Goal: Information Seeking & Learning: Learn about a topic

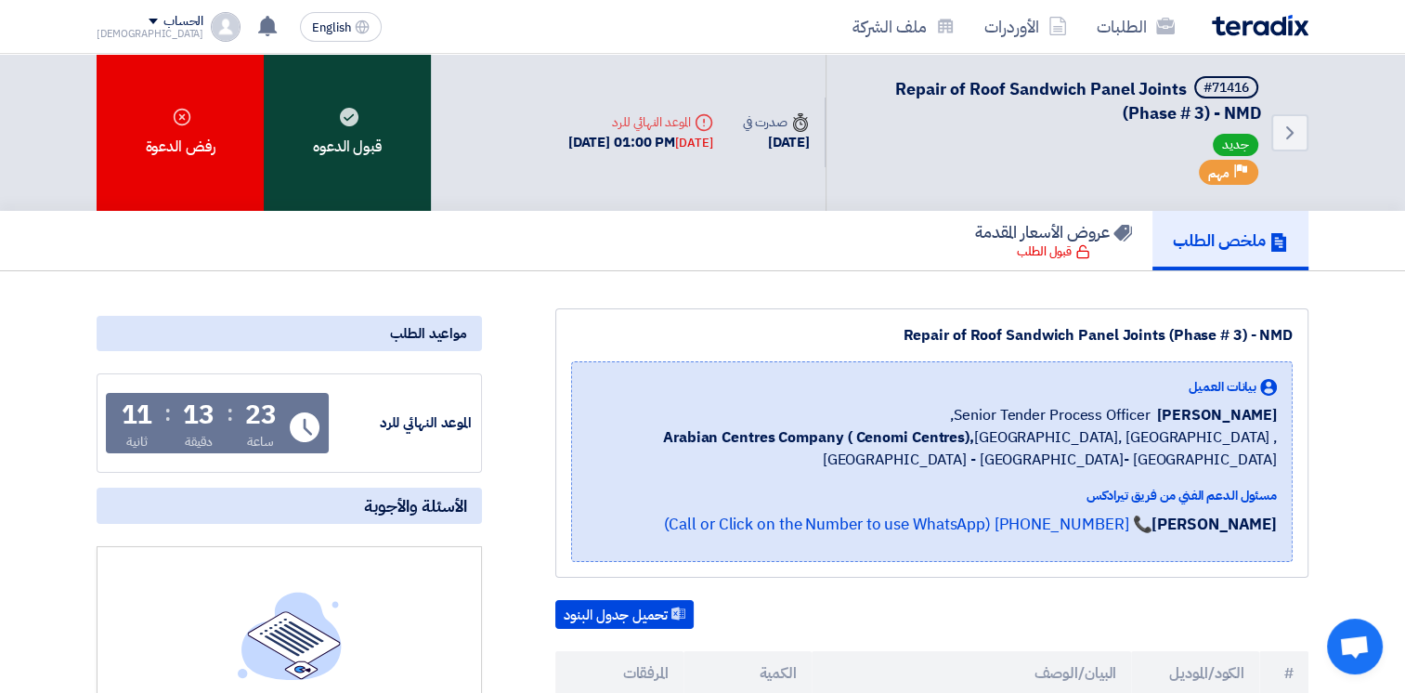
click at [379, 121] on div "قبول الدعوه" at bounding box center [347, 132] width 167 height 157
click at [329, 136] on div "قبول الدعوه" at bounding box center [347, 132] width 167 height 157
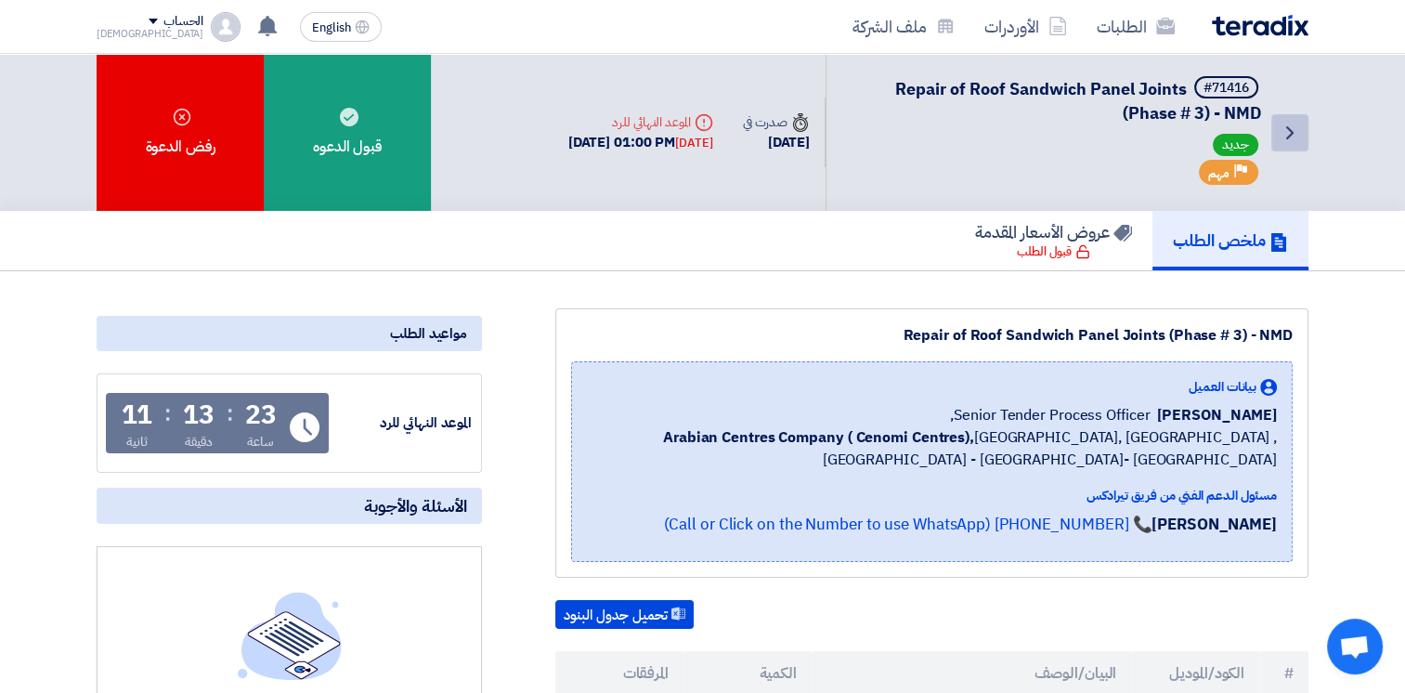
click at [1285, 131] on icon "Back" at bounding box center [1289, 133] width 22 height 22
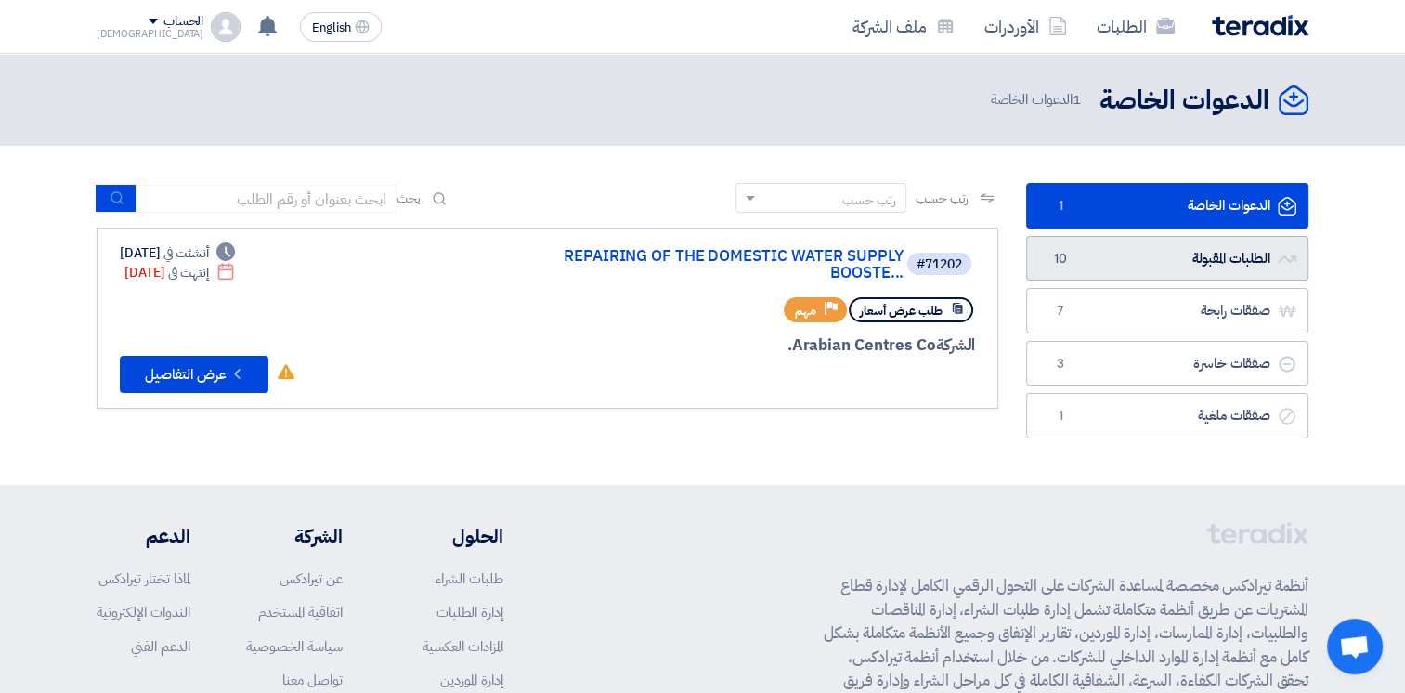
click at [1160, 266] on link "الطلبات المقبولة الطلبات المقبولة 10" at bounding box center [1167, 258] width 282 height 45
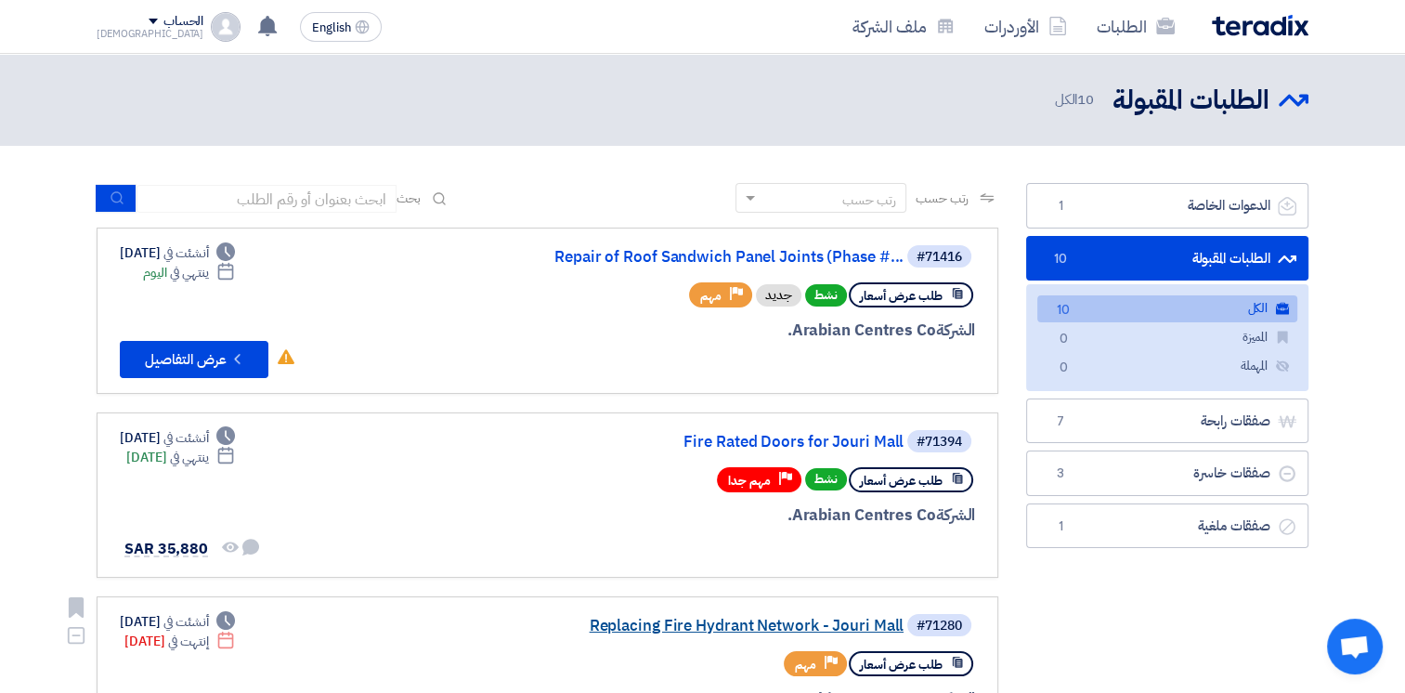
click at [737, 619] on link "Replacing Fire Hydrant Network - Jouri Mall" at bounding box center [717, 625] width 371 height 17
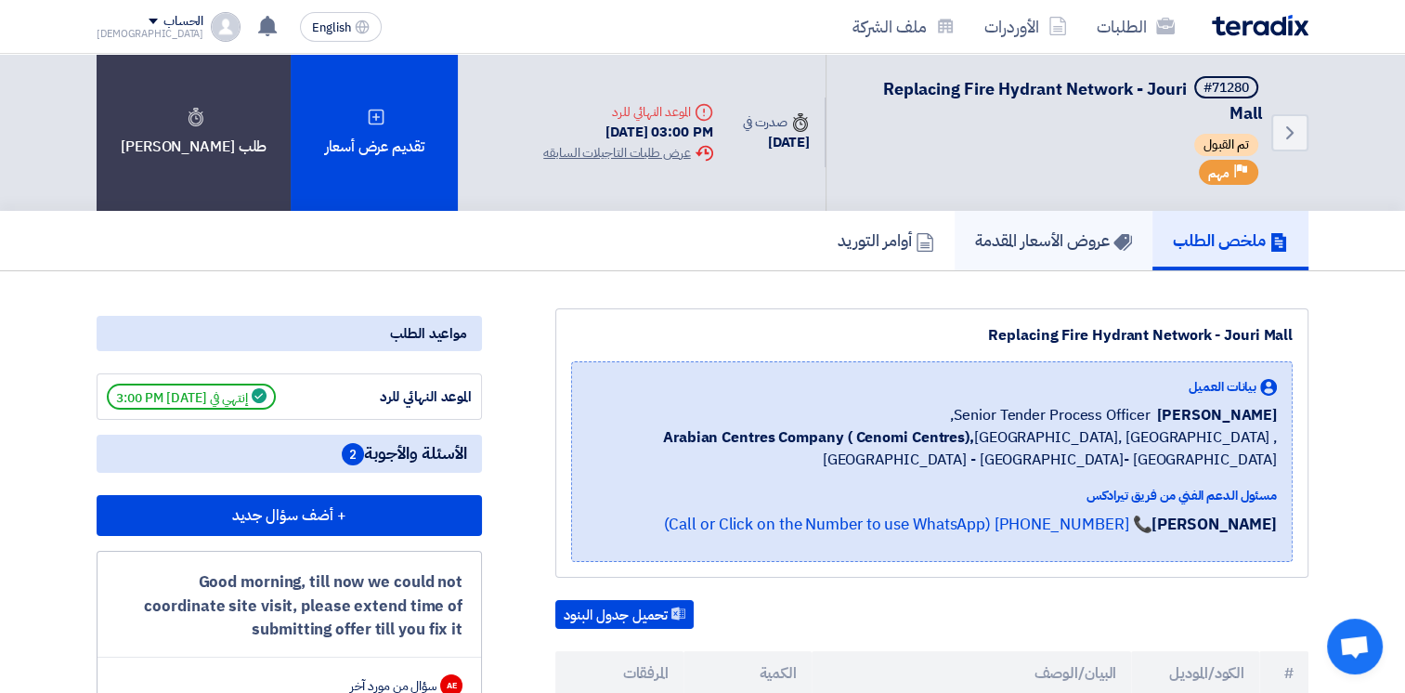
click at [1047, 247] on h5 "عروض الأسعار المقدمة" at bounding box center [1053, 239] width 157 height 21
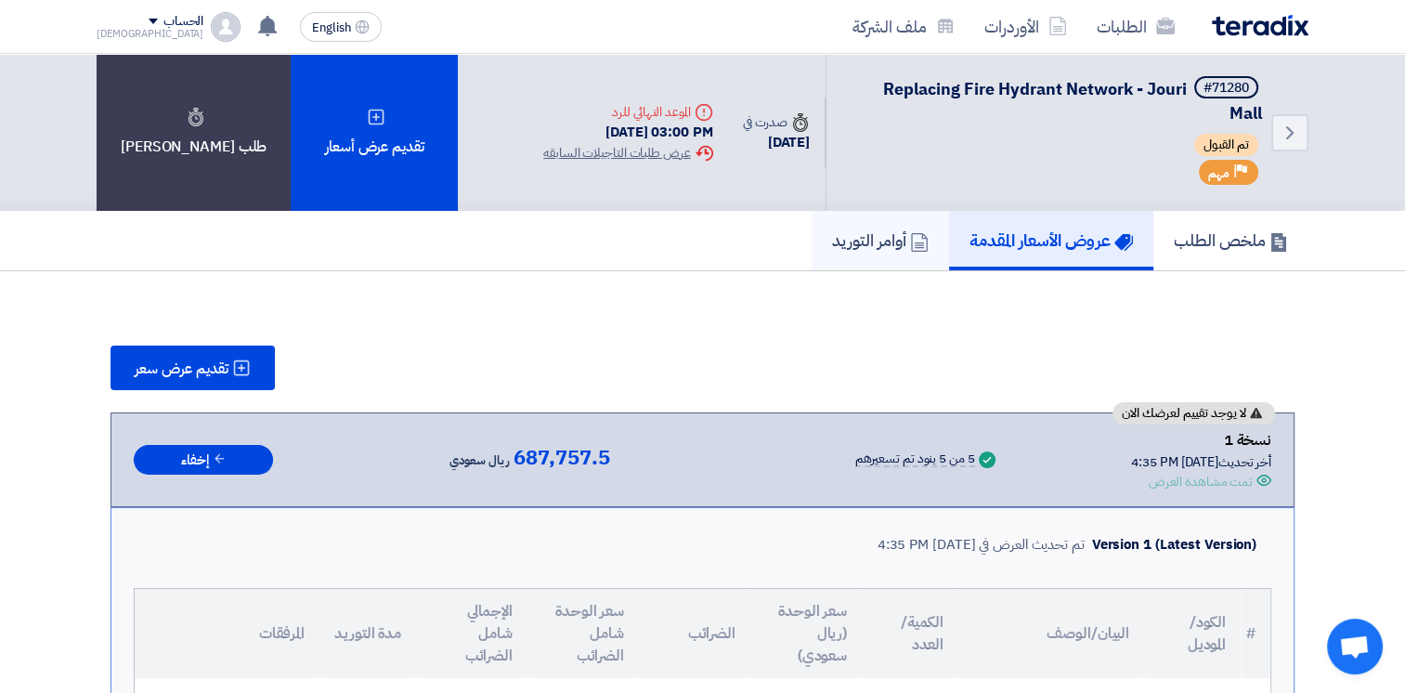
click at [854, 254] on link "أوامر التوريد" at bounding box center [879, 240] width 137 height 59
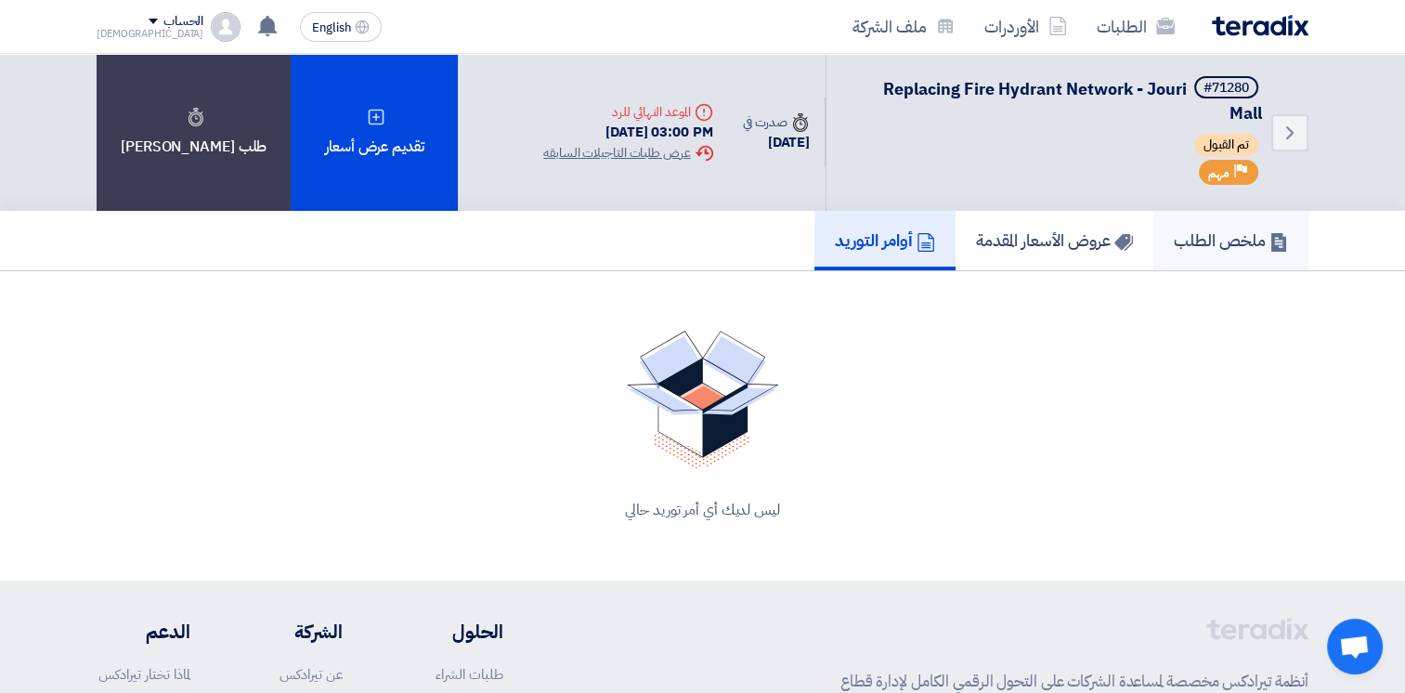
click at [1238, 255] on link "ملخص الطلب" at bounding box center [1230, 240] width 155 height 59
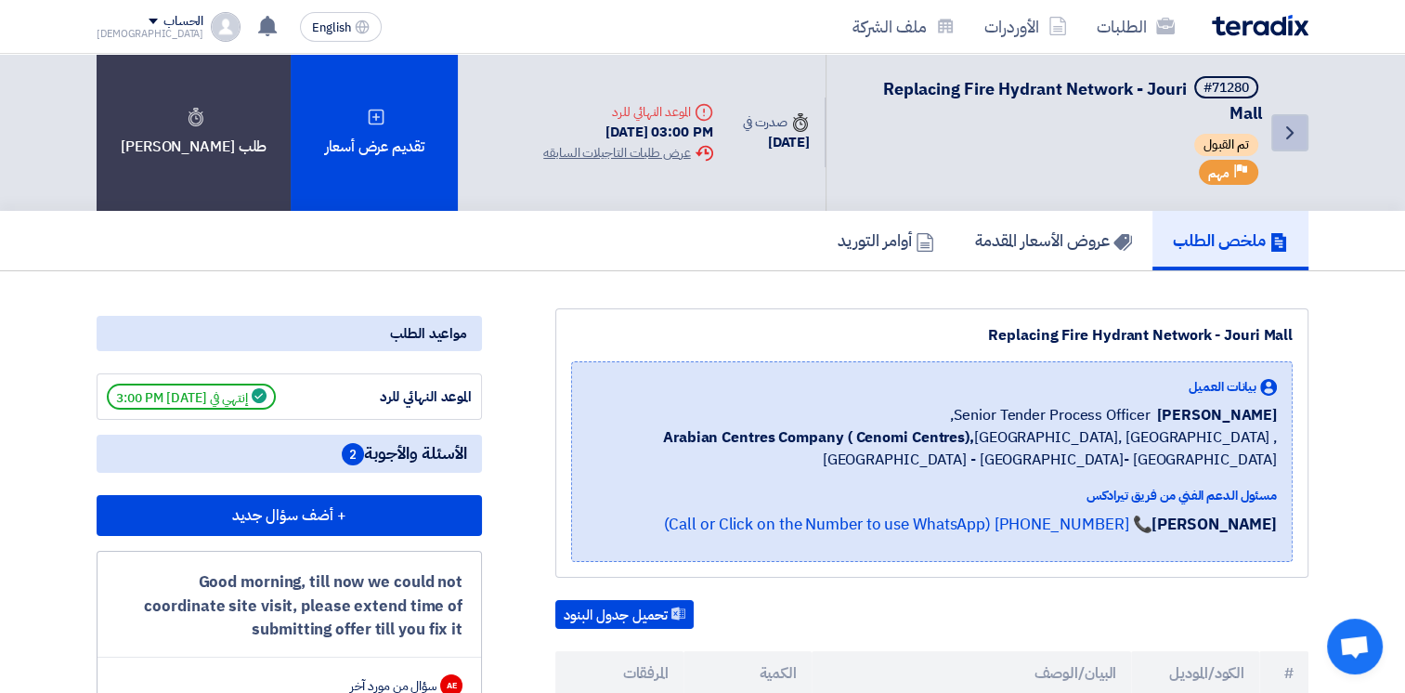
click at [1300, 135] on icon "Back" at bounding box center [1289, 133] width 22 height 22
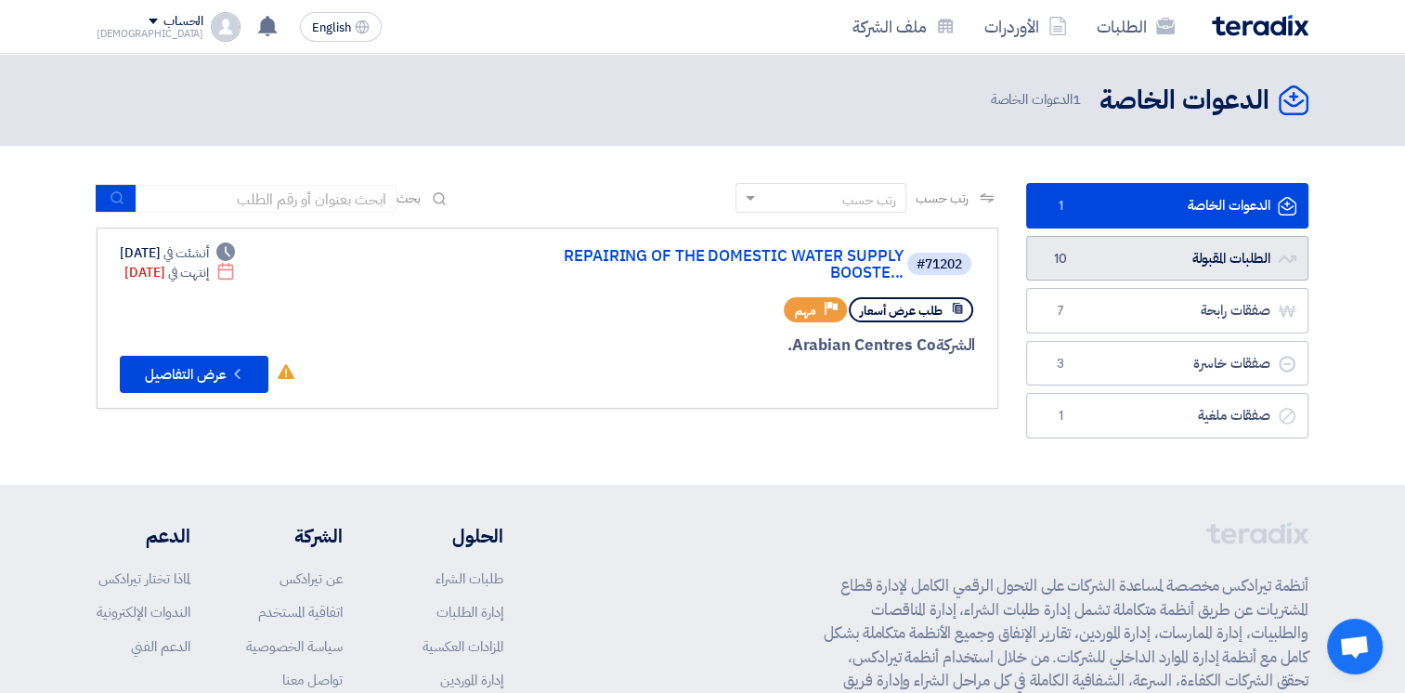
click at [1185, 270] on link "الطلبات المقبولة الطلبات المقبولة 10" at bounding box center [1167, 258] width 282 height 45
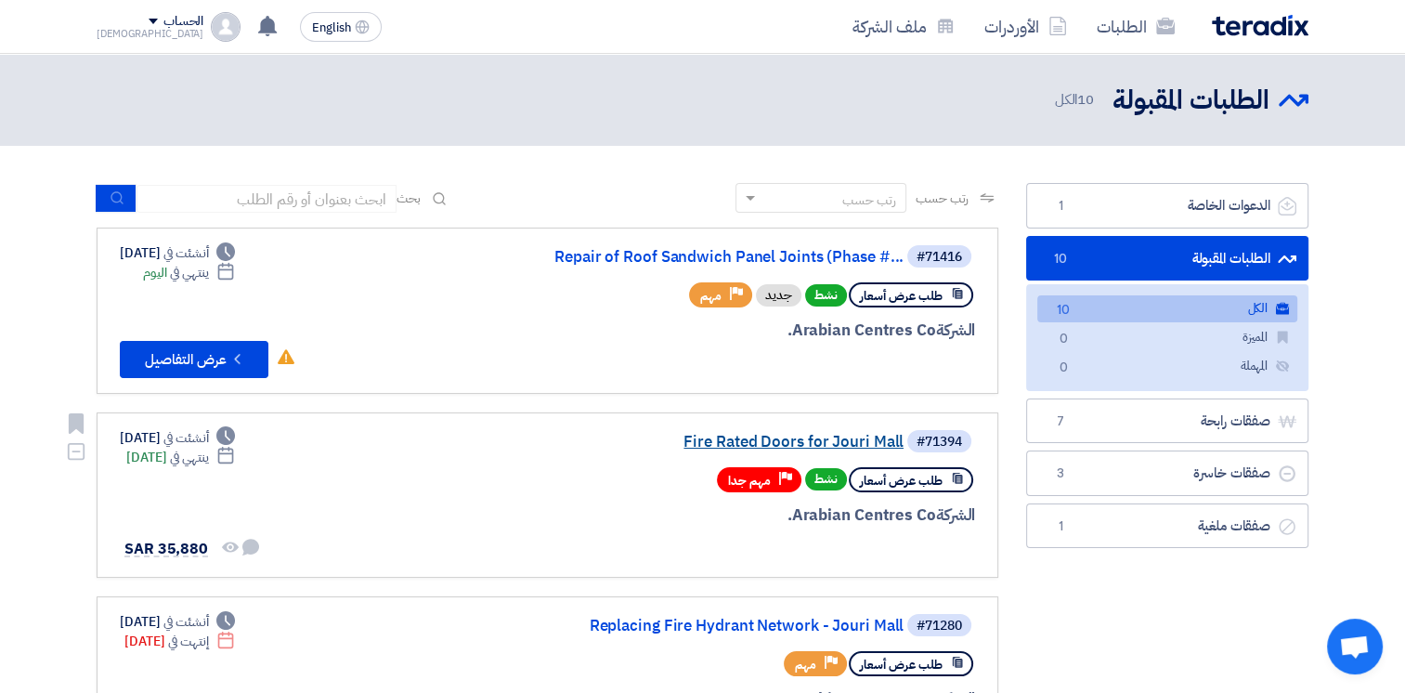
click at [787, 440] on link "Fire Rated Doors for Jouri Mall" at bounding box center [717, 442] width 371 height 17
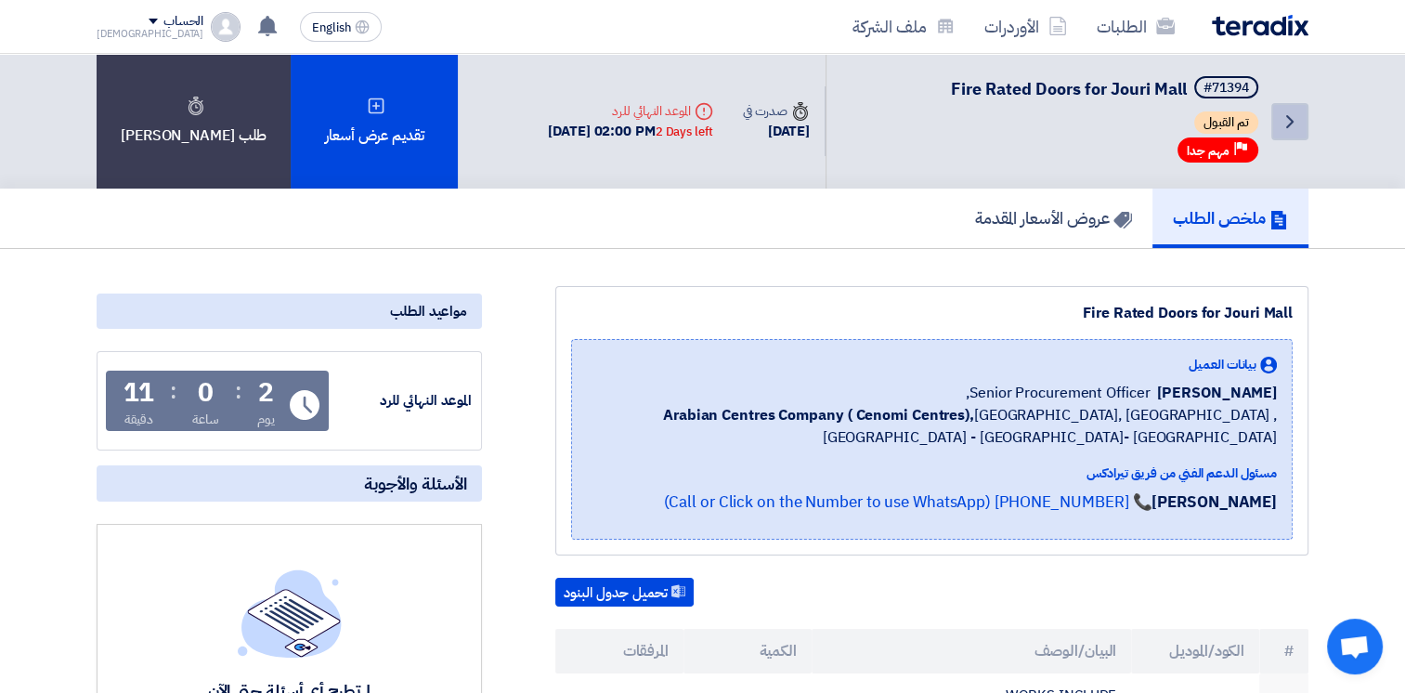
click at [1287, 127] on icon "Back" at bounding box center [1289, 121] width 22 height 22
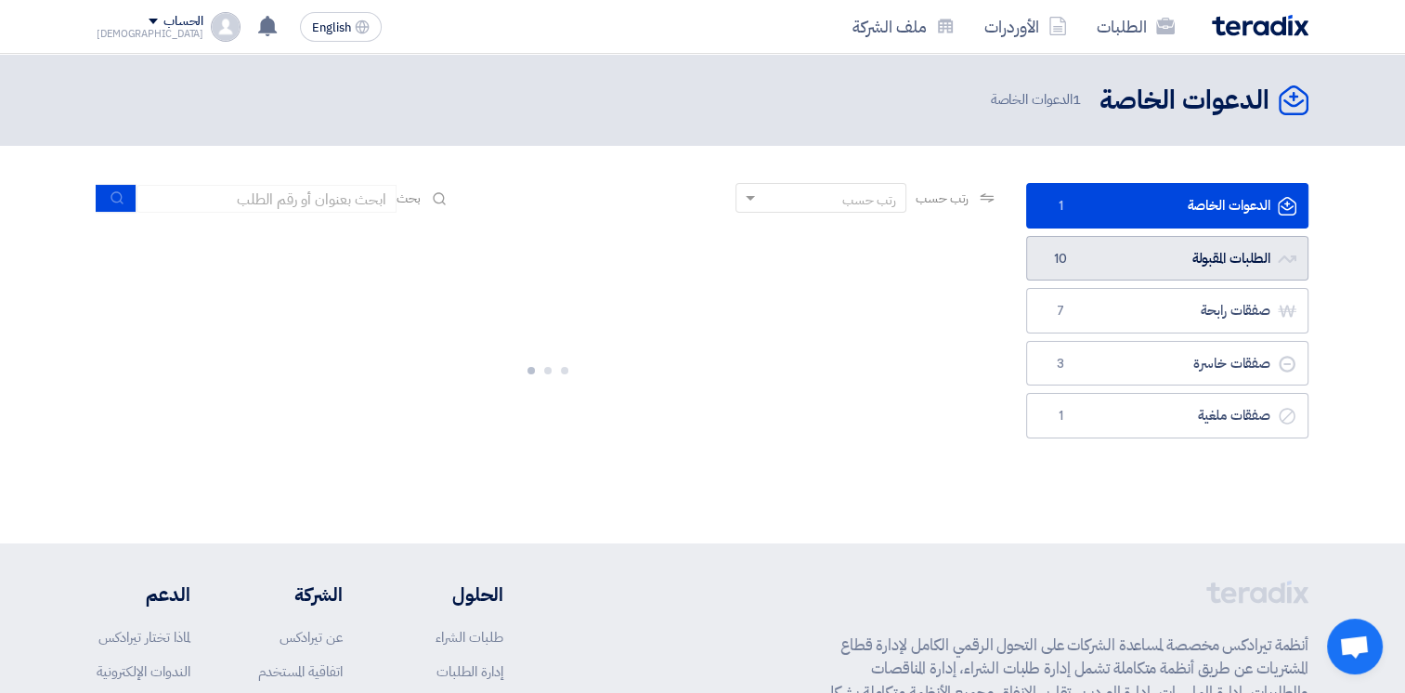
click at [1103, 267] on link "الطلبات المقبولة الطلبات المقبولة 10" at bounding box center [1167, 258] width 282 height 45
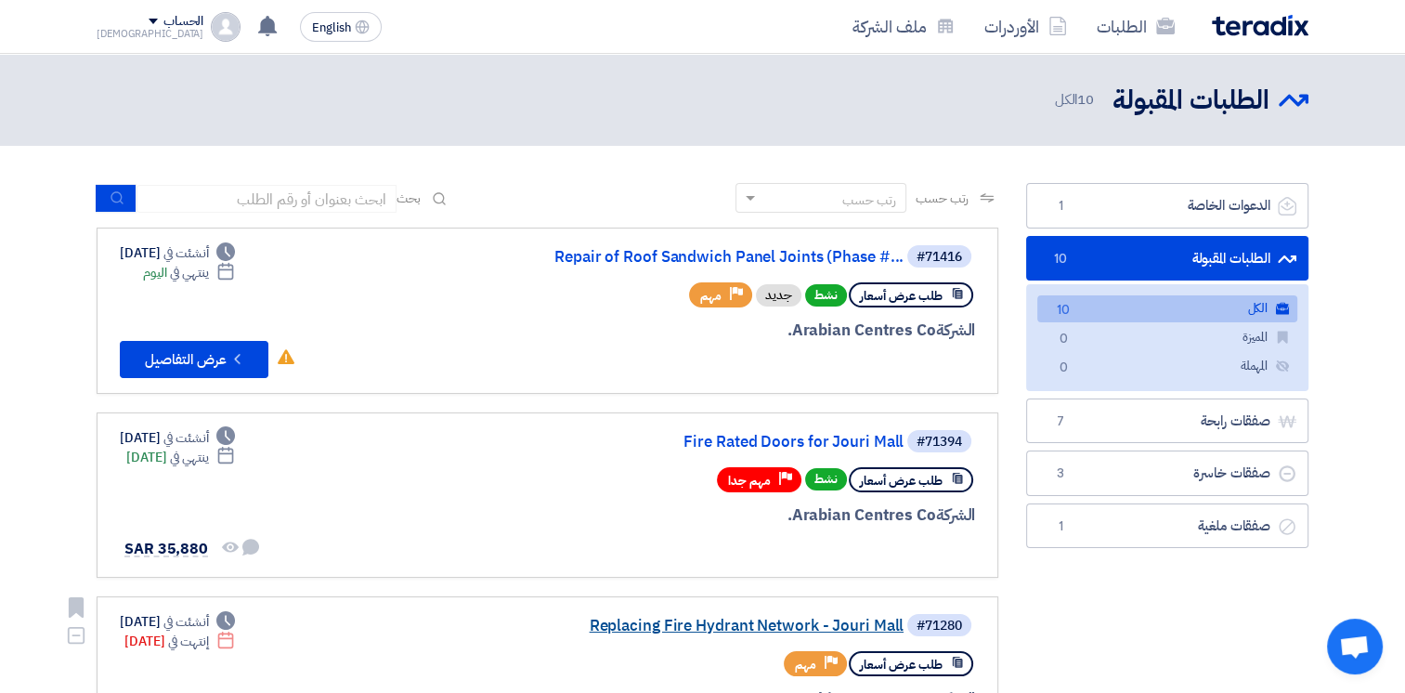
click at [739, 621] on link "Replacing Fire Hydrant Network - Jouri Mall" at bounding box center [717, 625] width 371 height 17
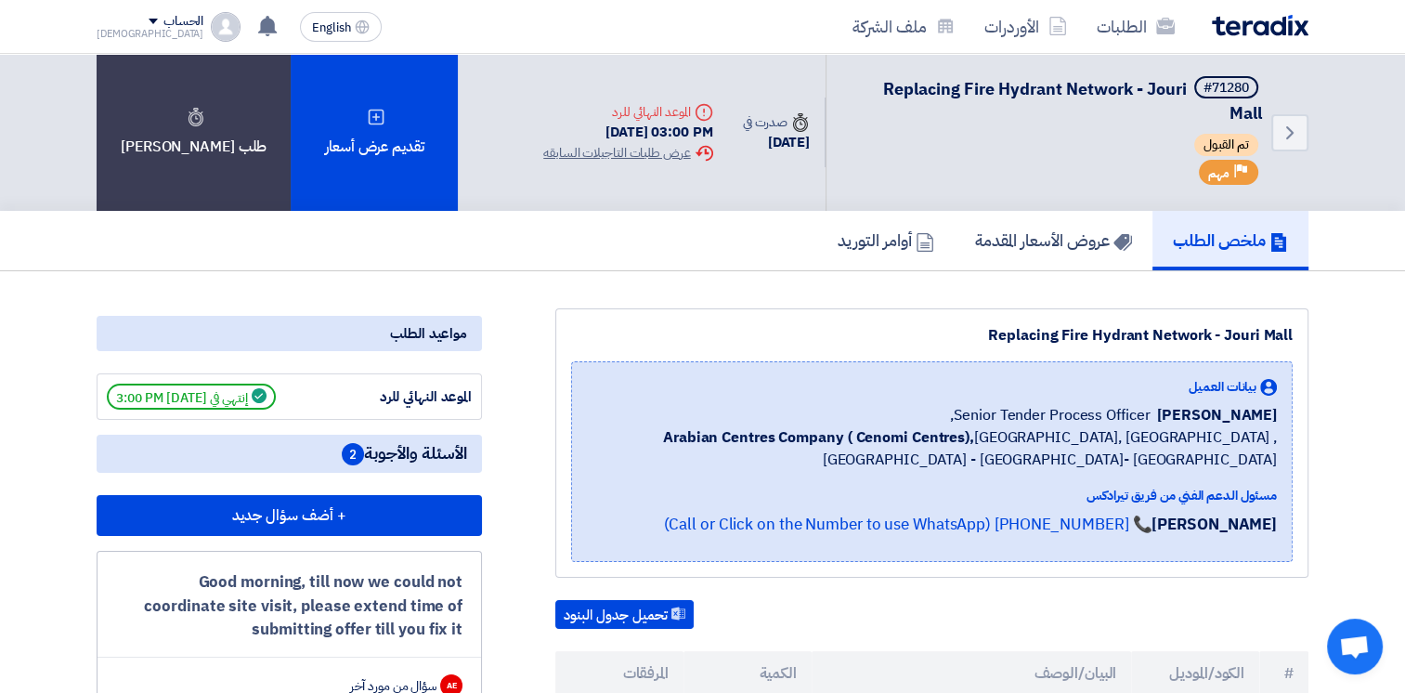
drag, startPoint x: 988, startPoint y: 334, endPoint x: 1292, endPoint y: 329, distance: 304.6
click at [1292, 329] on div "Replacing Fire Hydrant Network - Jouri Mall بيانات العميل [PERSON_NAME] Senior …" at bounding box center [931, 442] width 753 height 269
copy div "Replacing Fire Hydrant Network - Jouri Mall"
click at [1296, 140] on icon "Back" at bounding box center [1289, 133] width 22 height 22
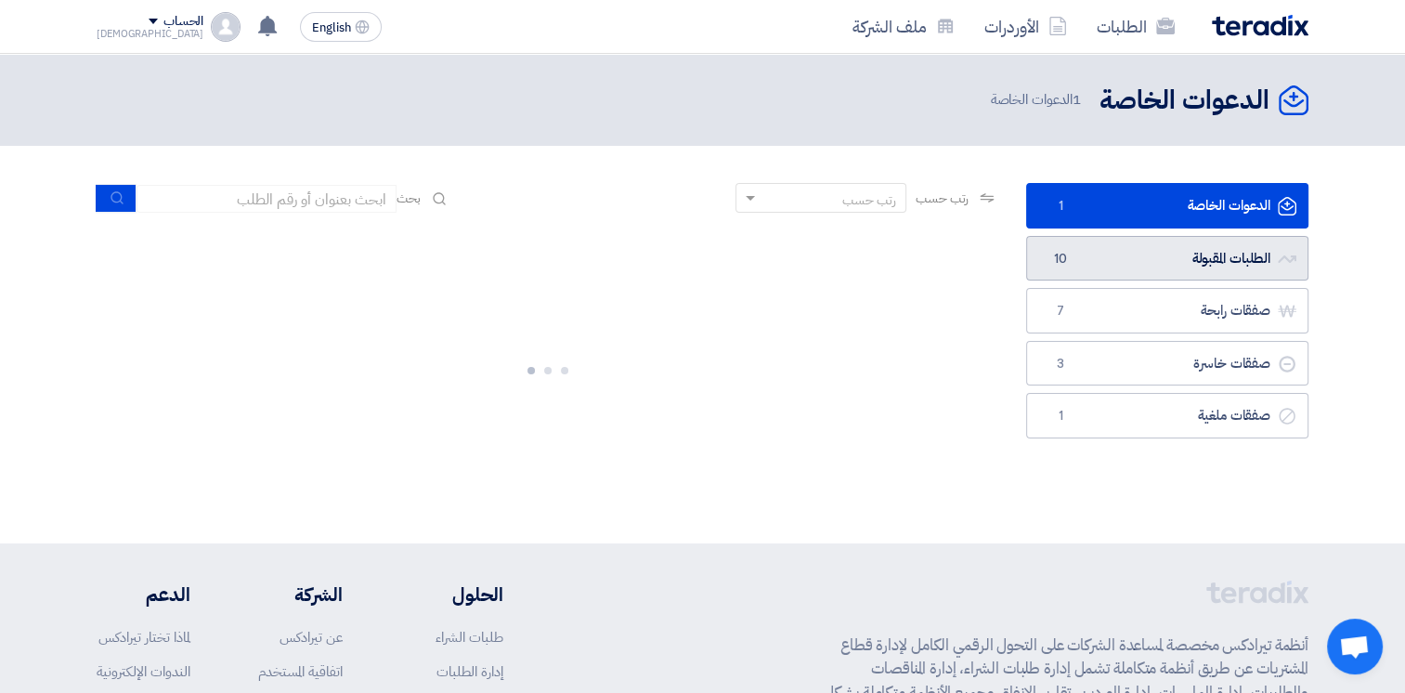
click at [1218, 265] on link "الطلبات المقبولة الطلبات المقبولة 10" at bounding box center [1167, 258] width 282 height 45
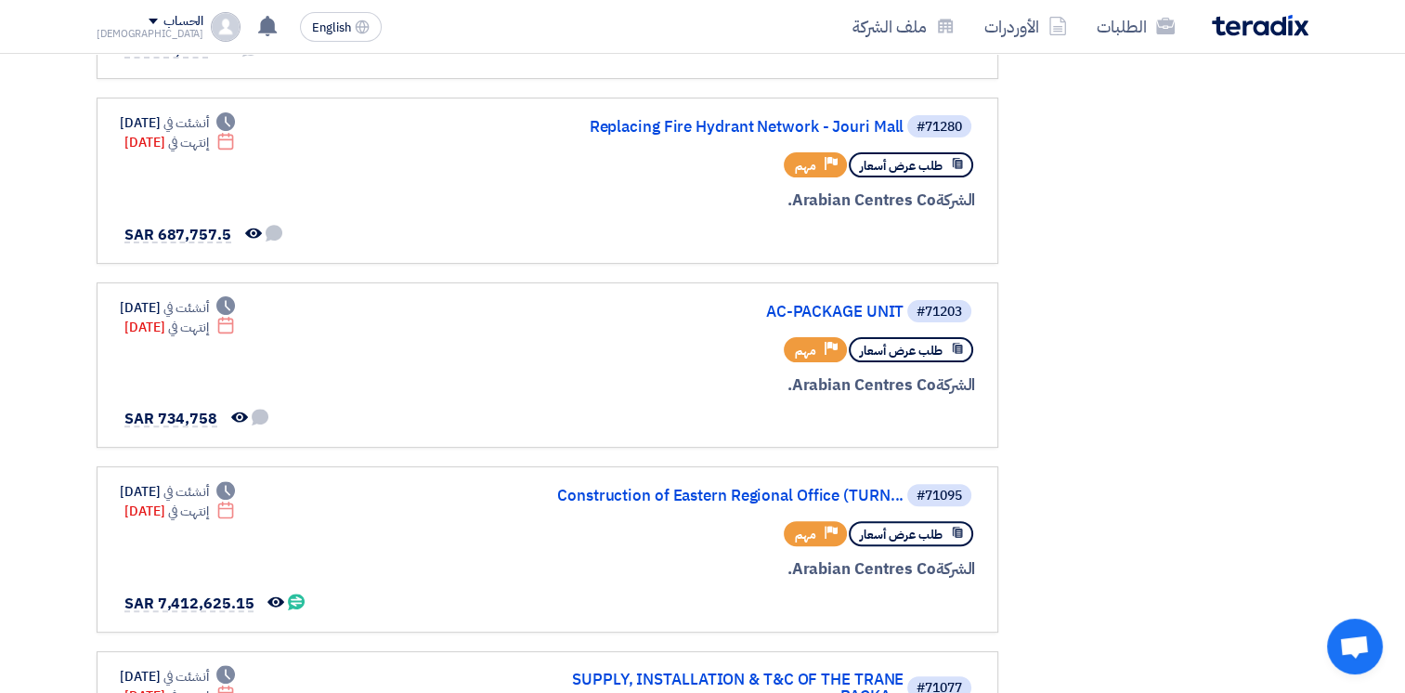
scroll to position [519, 0]
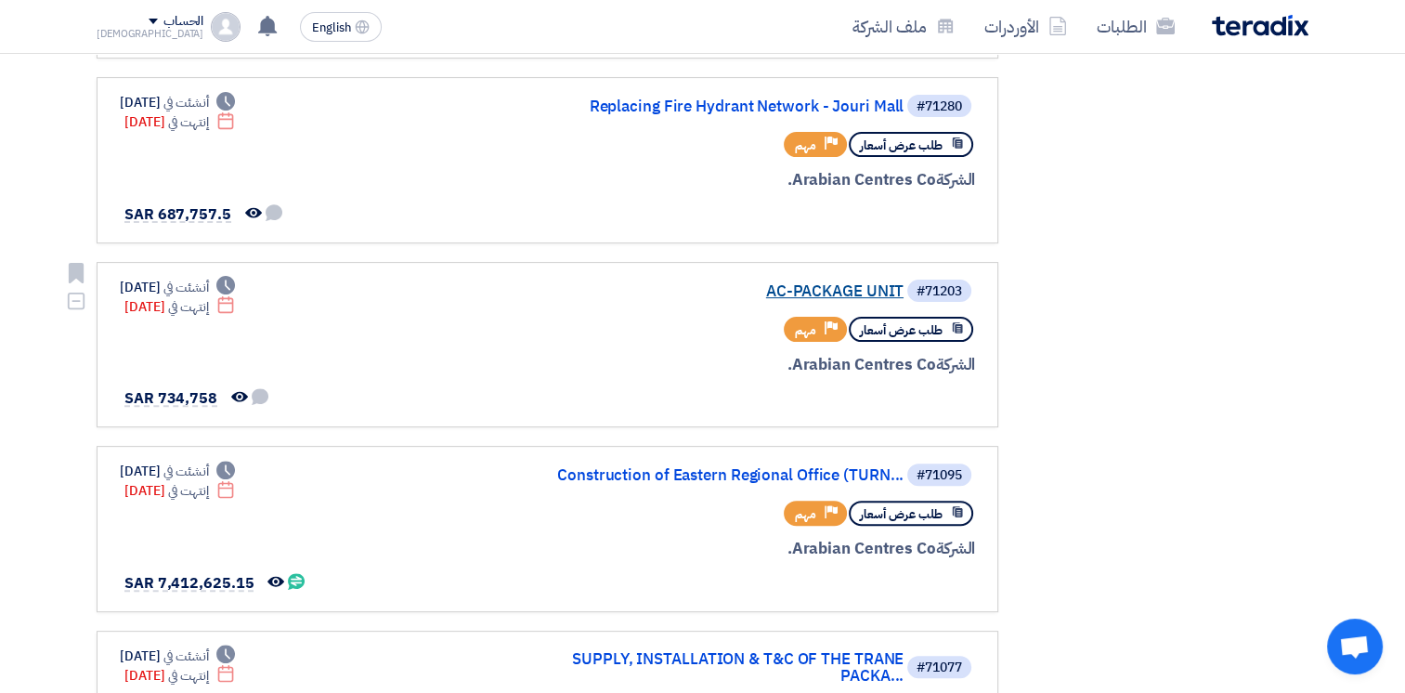
click at [813, 285] on link "AC-PACKAGE UNIT" at bounding box center [717, 291] width 371 height 17
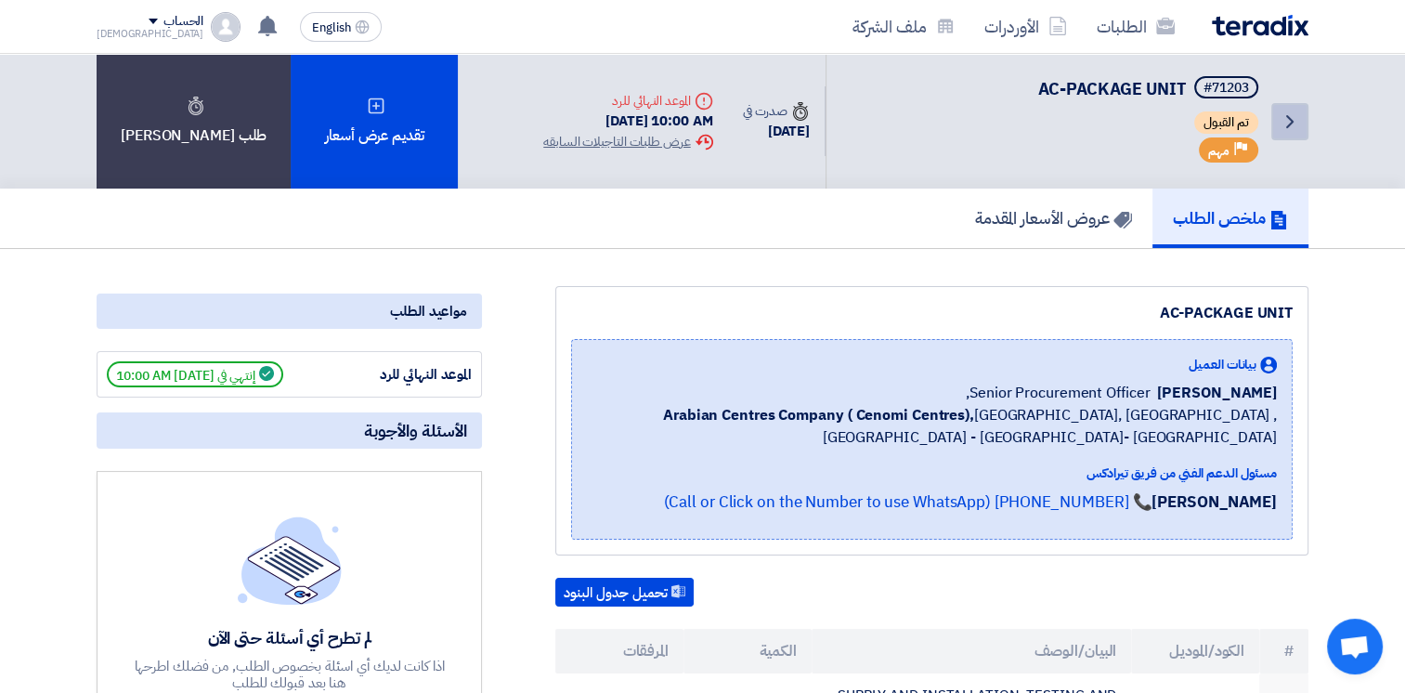
click at [1295, 123] on icon "Back" at bounding box center [1289, 121] width 22 height 22
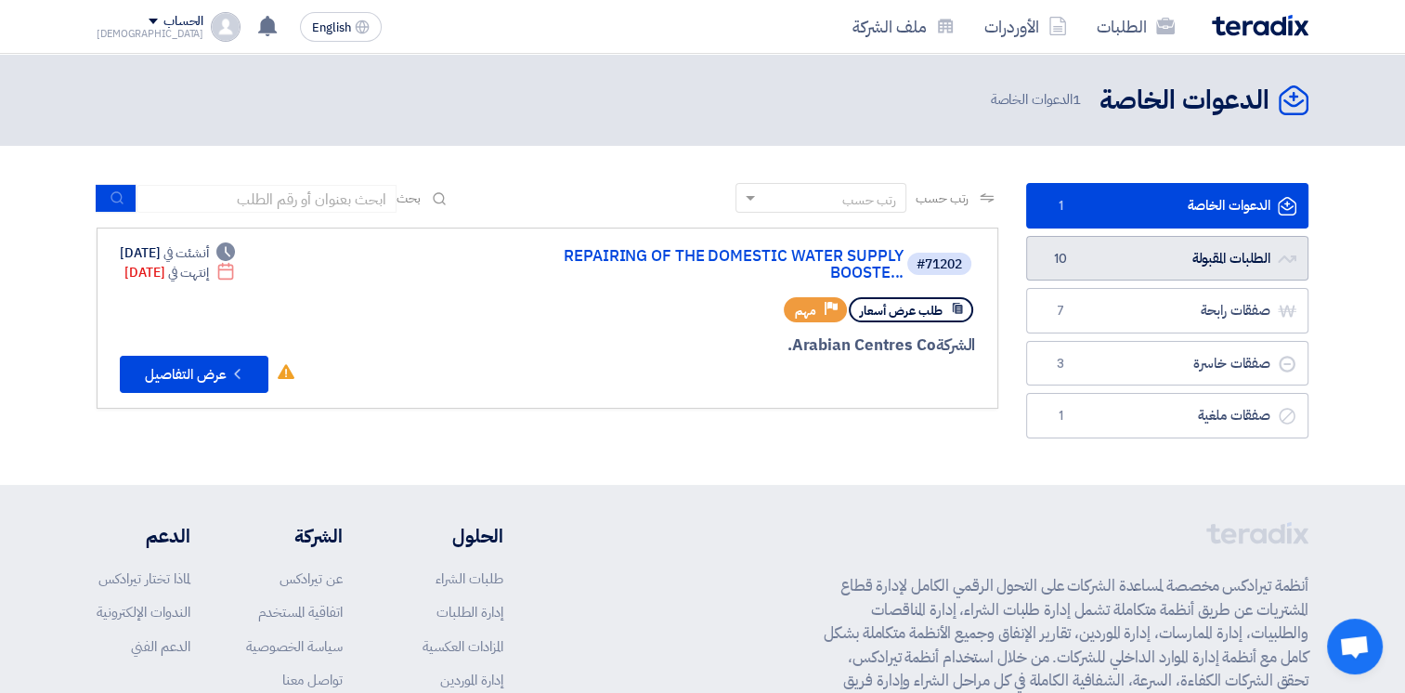
click at [1181, 240] on link "الطلبات المقبولة الطلبات المقبولة 10" at bounding box center [1167, 258] width 282 height 45
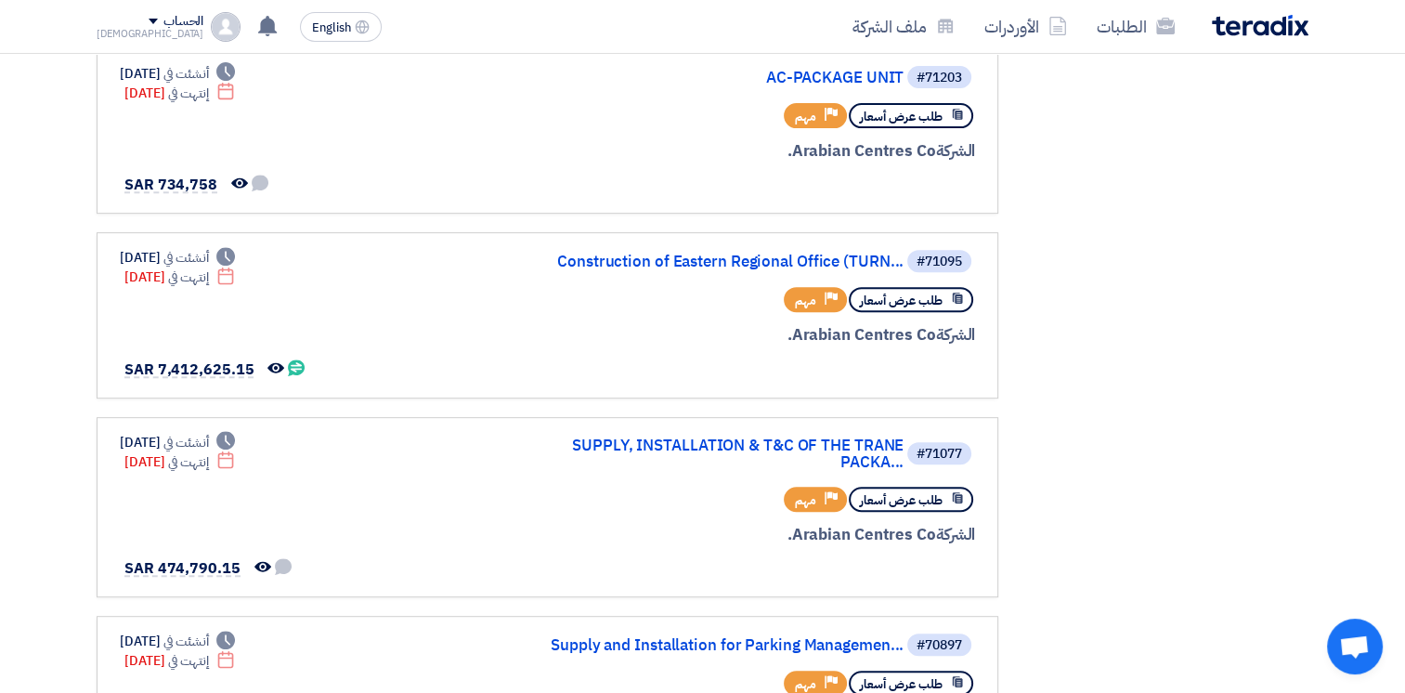
scroll to position [771, 0]
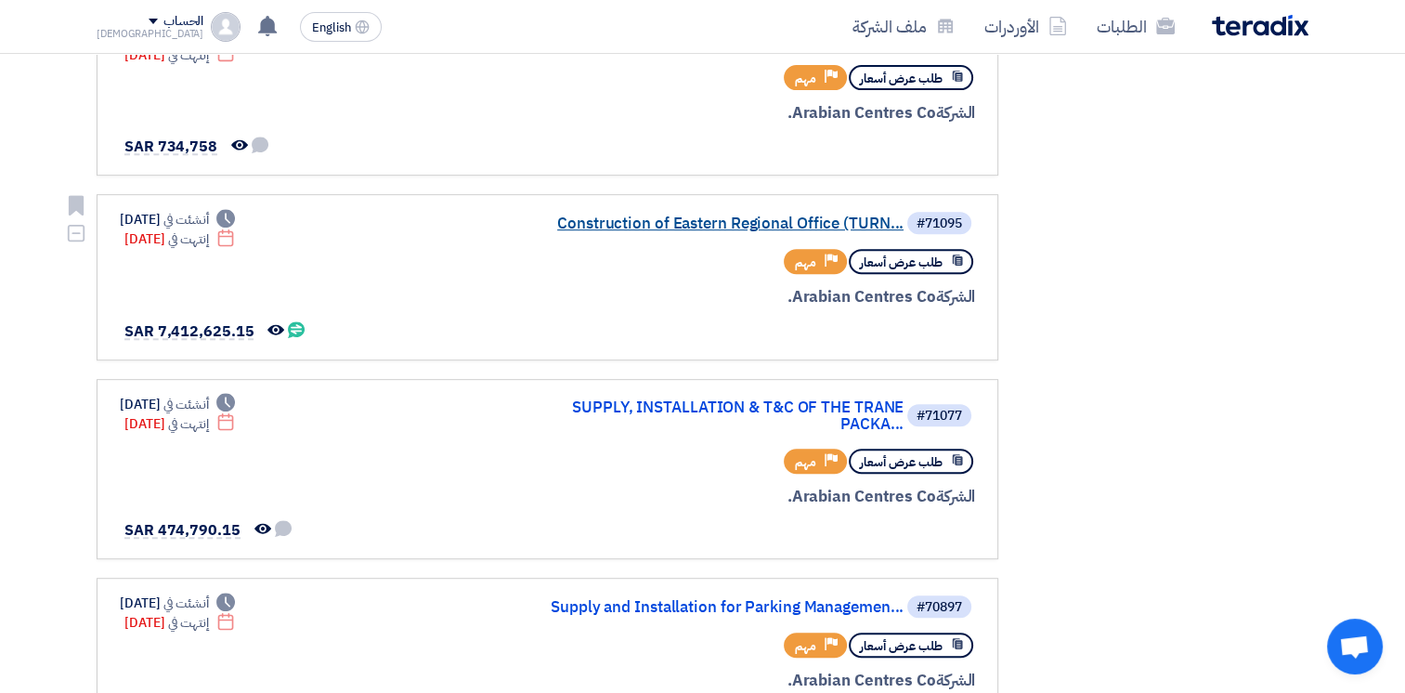
click at [701, 217] on link "Construction of Eastern Regional Office (TURN..." at bounding box center [717, 223] width 371 height 17
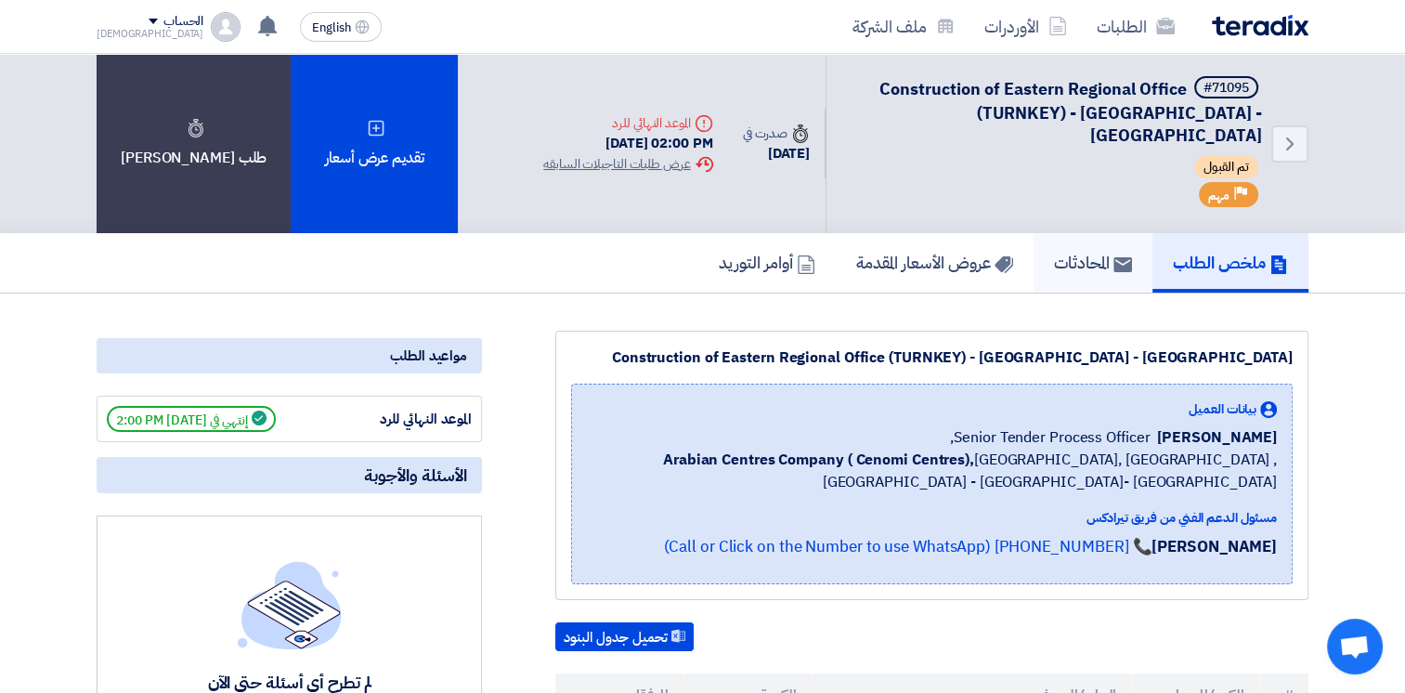
click at [1067, 252] on h5 "المحادثات" at bounding box center [1093, 262] width 78 height 21
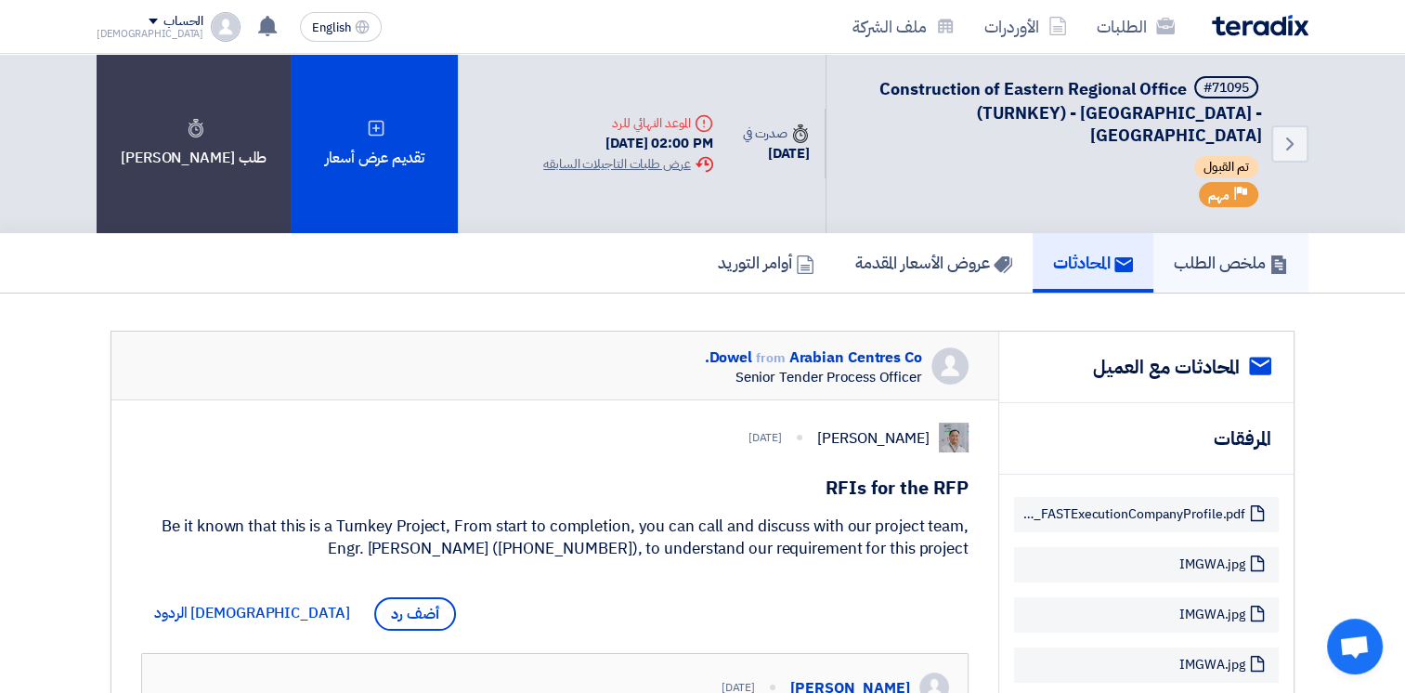
click at [1219, 252] on h5 "ملخص الطلب" at bounding box center [1230, 262] width 114 height 21
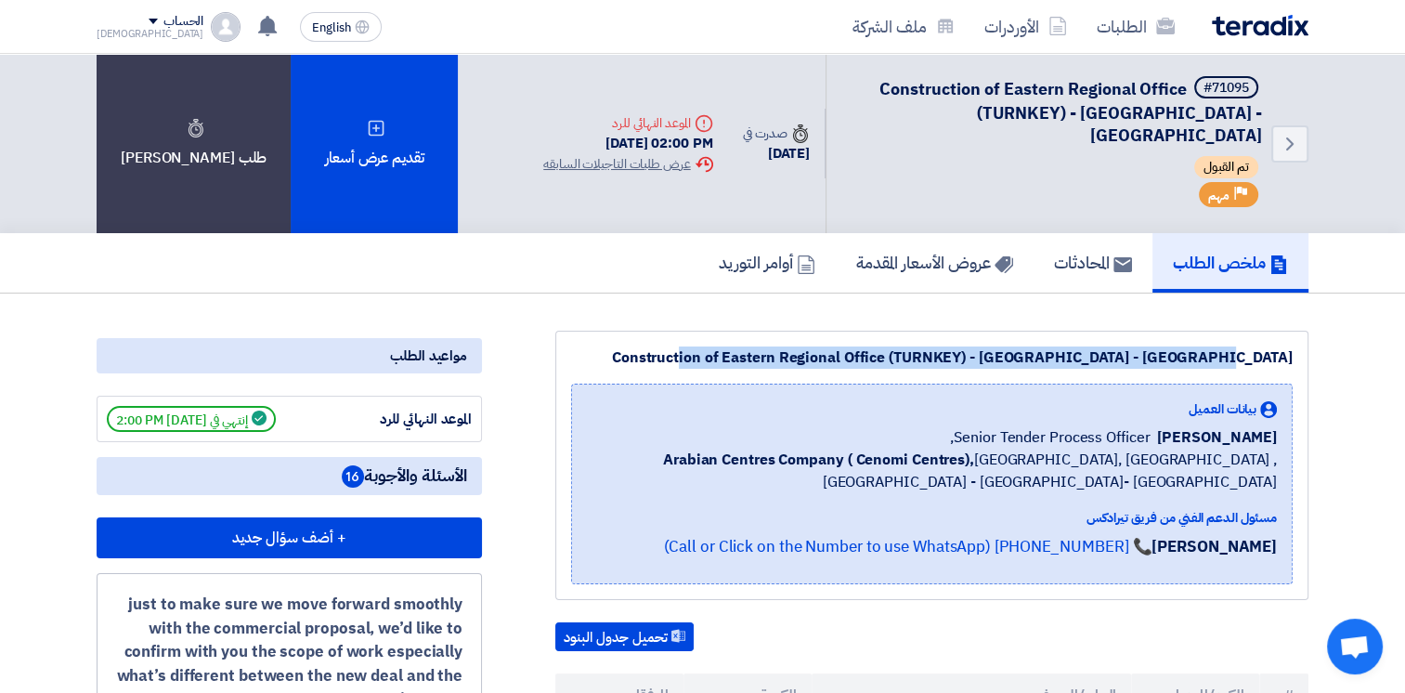
drag, startPoint x: 758, startPoint y: 336, endPoint x: 1294, endPoint y: 337, distance: 535.7
click at [1294, 337] on div "Construction of Eastern Regional Office (TURNKEY) - [GEOGRAPHIC_DATA] - [GEOGRA…" at bounding box center [931, 464] width 753 height 269
copy div "Construction of Eastern Regional Office (TURNKEY) - [GEOGRAPHIC_DATA] - [GEOGRA…"
click at [1299, 133] on icon "Back" at bounding box center [1289, 144] width 22 height 22
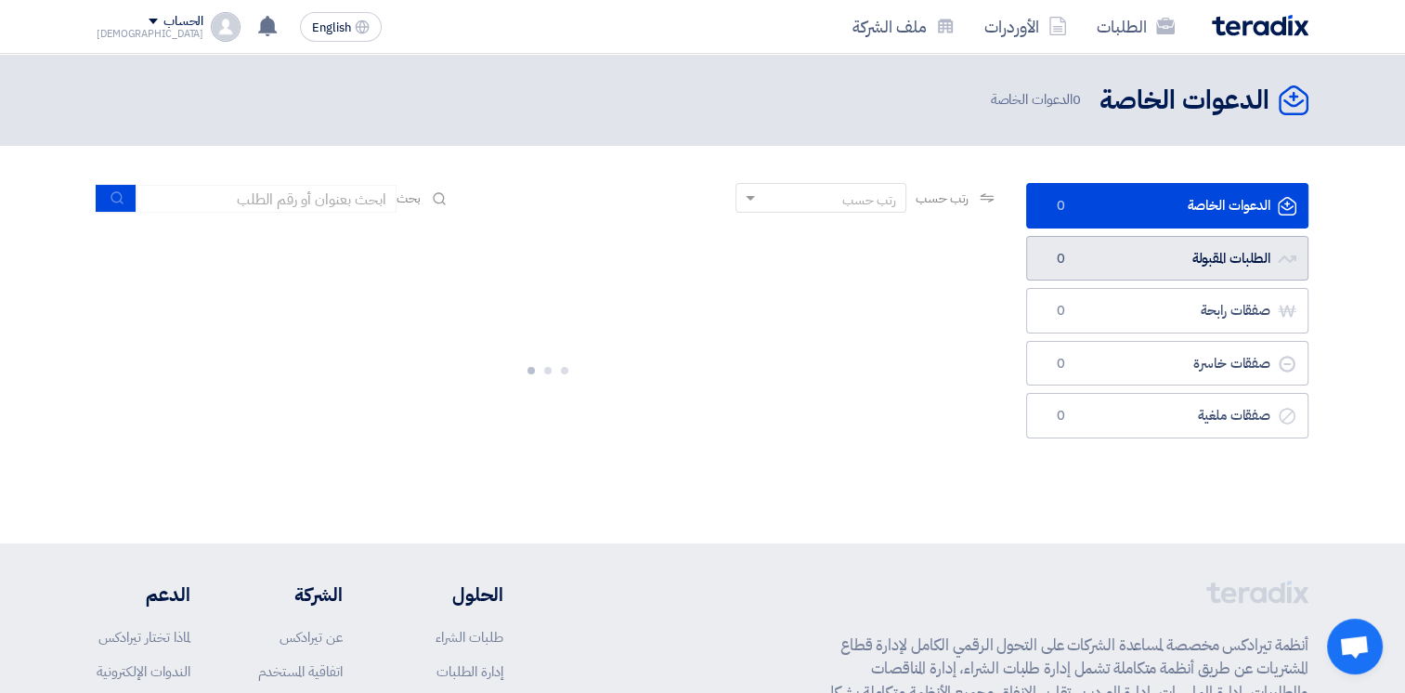
click at [1215, 254] on link "الطلبات المقبولة الطلبات المقبولة 0" at bounding box center [1167, 258] width 282 height 45
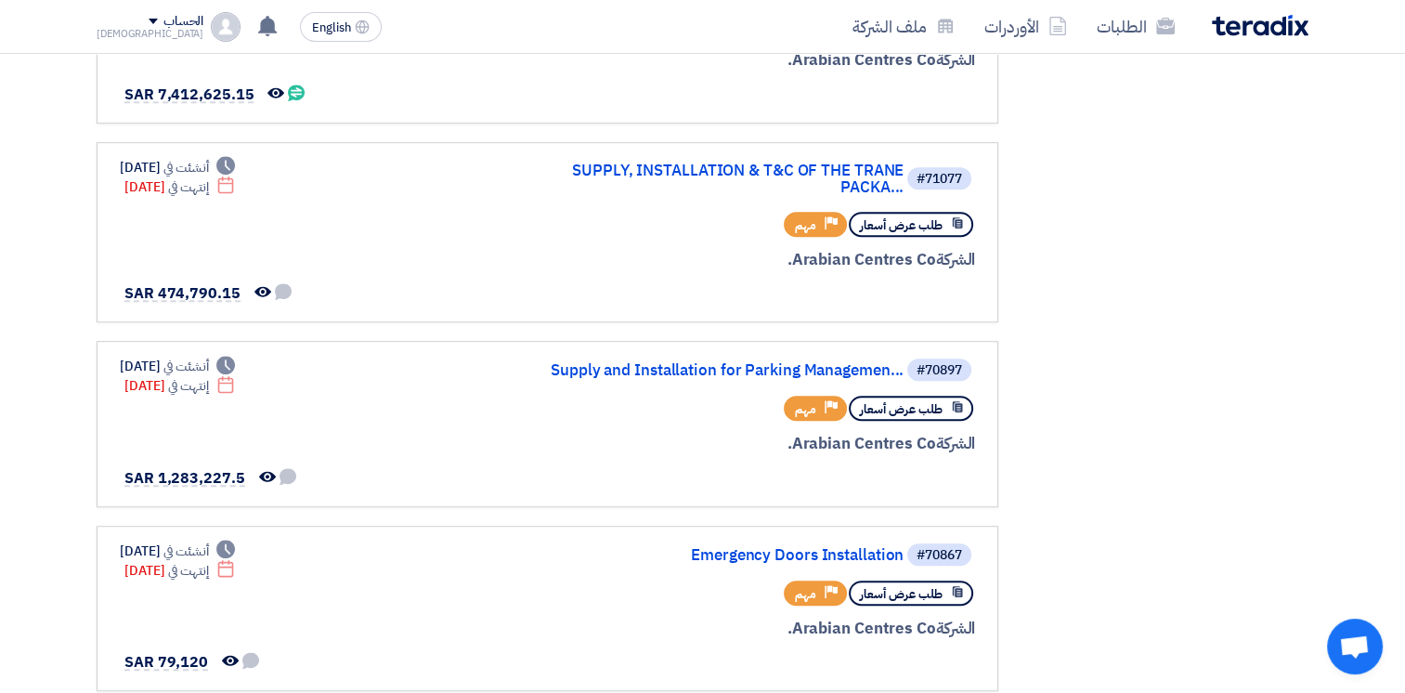
scroll to position [1016, 0]
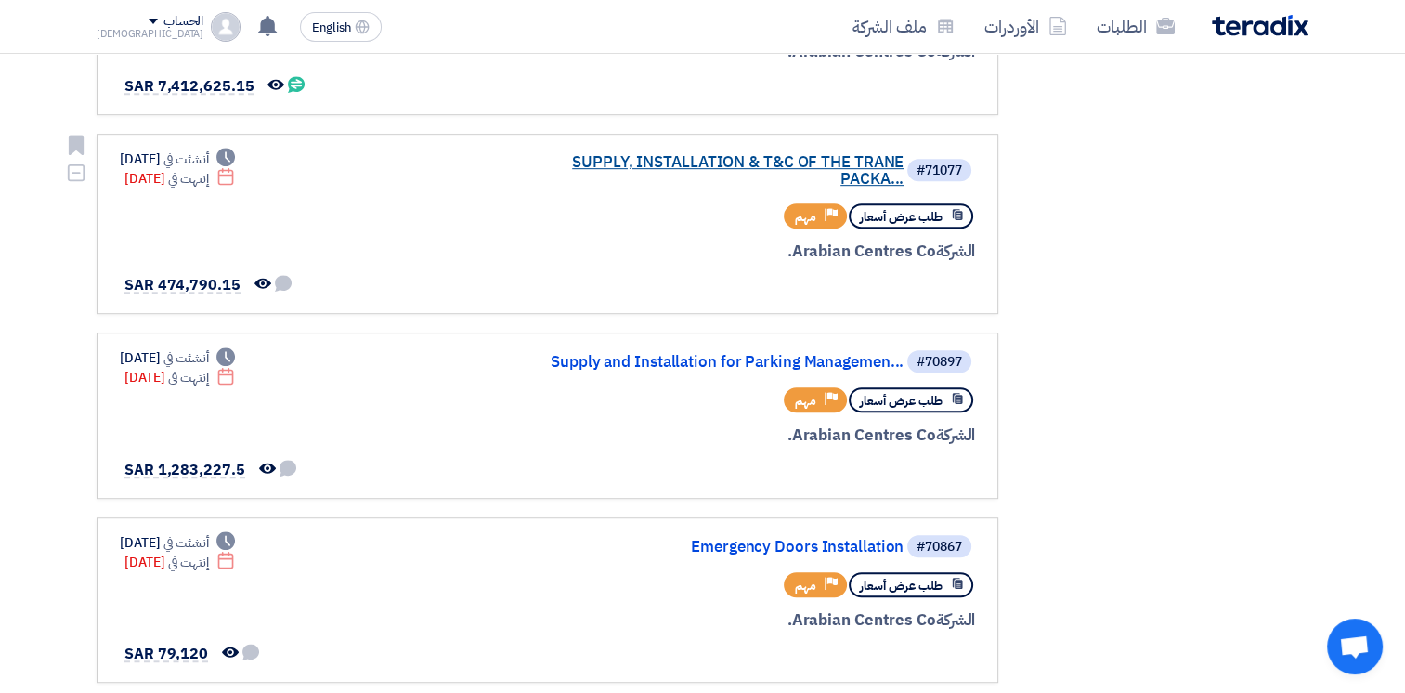
click at [859, 155] on link "SUPPLY, INSTALLATION & T&C OF THE TRANE PACKA..." at bounding box center [717, 170] width 371 height 33
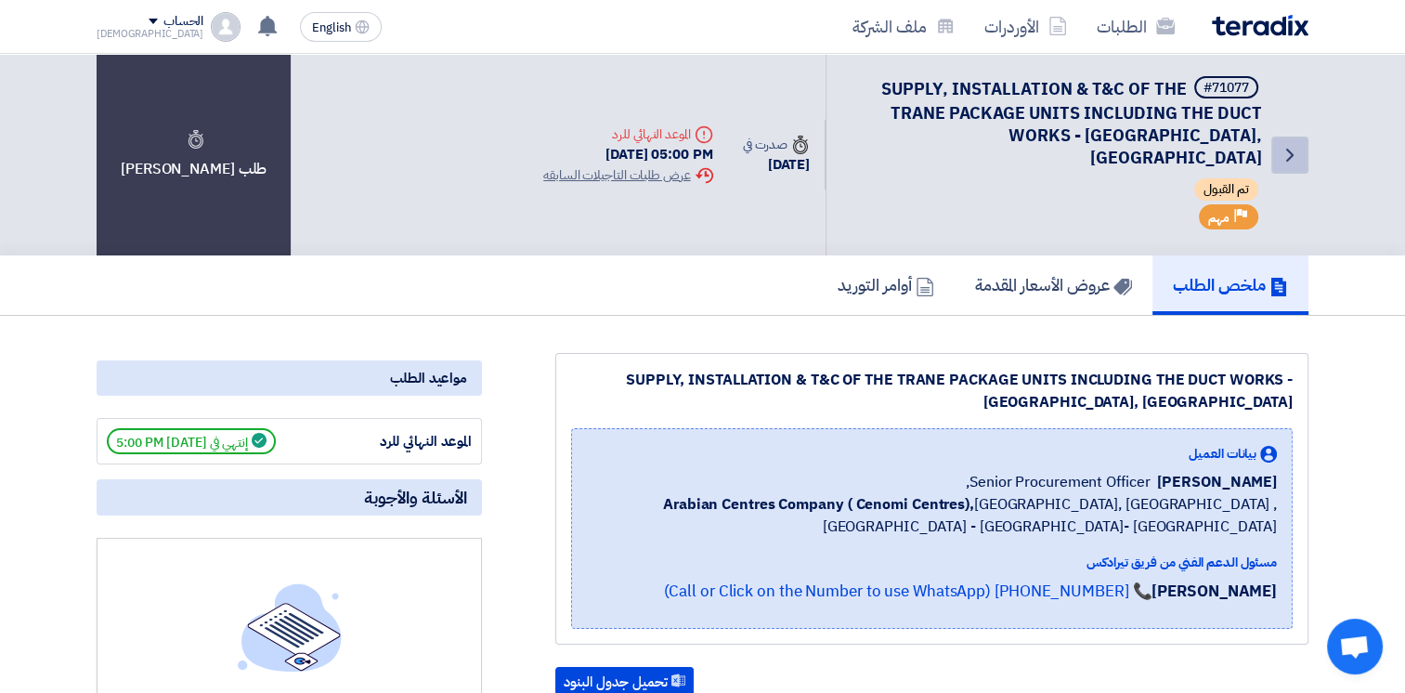
click at [1293, 146] on icon "Back" at bounding box center [1289, 155] width 22 height 22
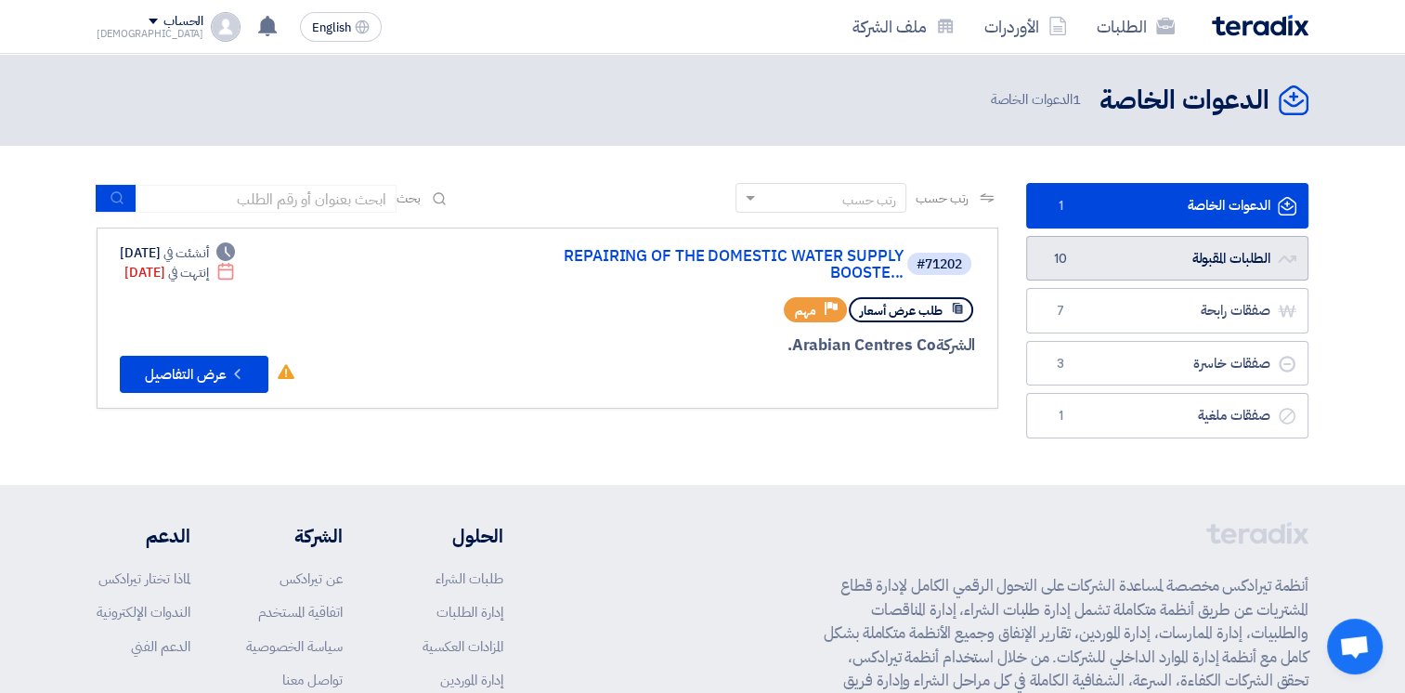
click at [1260, 249] on link "الطلبات المقبولة الطلبات المقبولة 10" at bounding box center [1167, 258] width 282 height 45
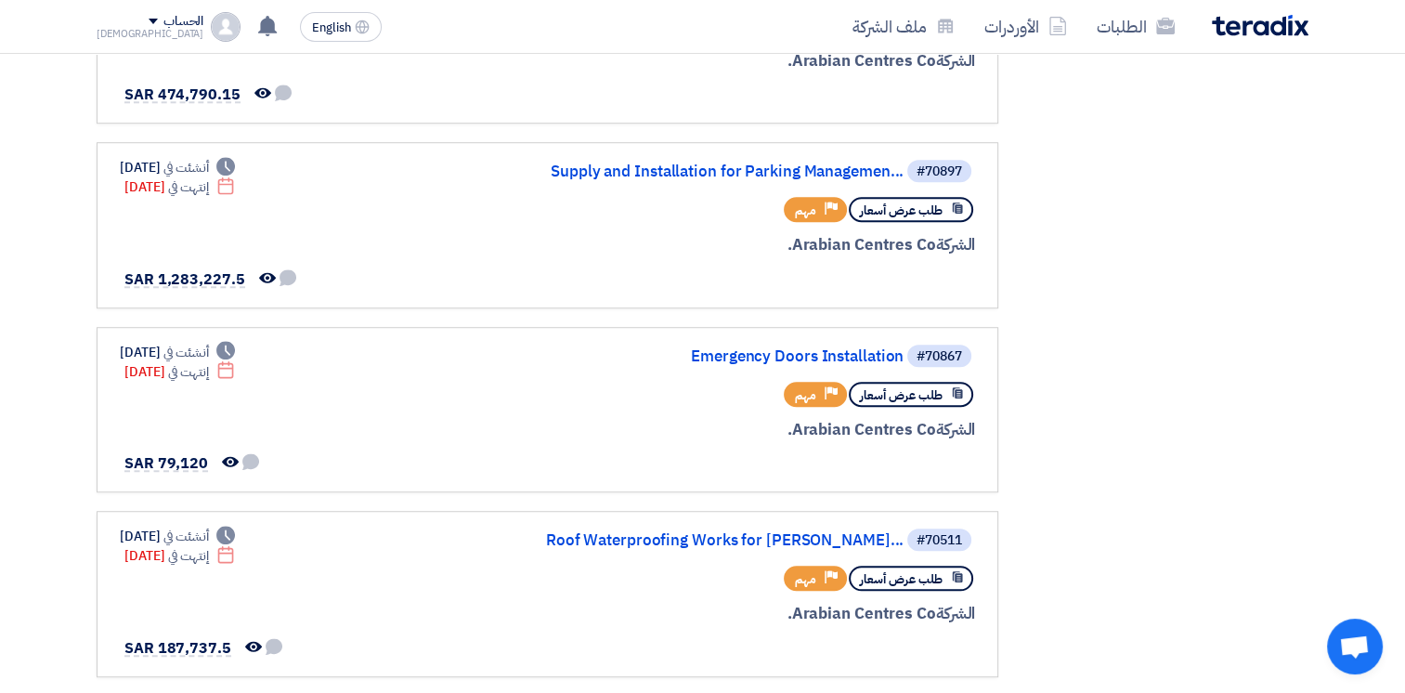
scroll to position [1217, 0]
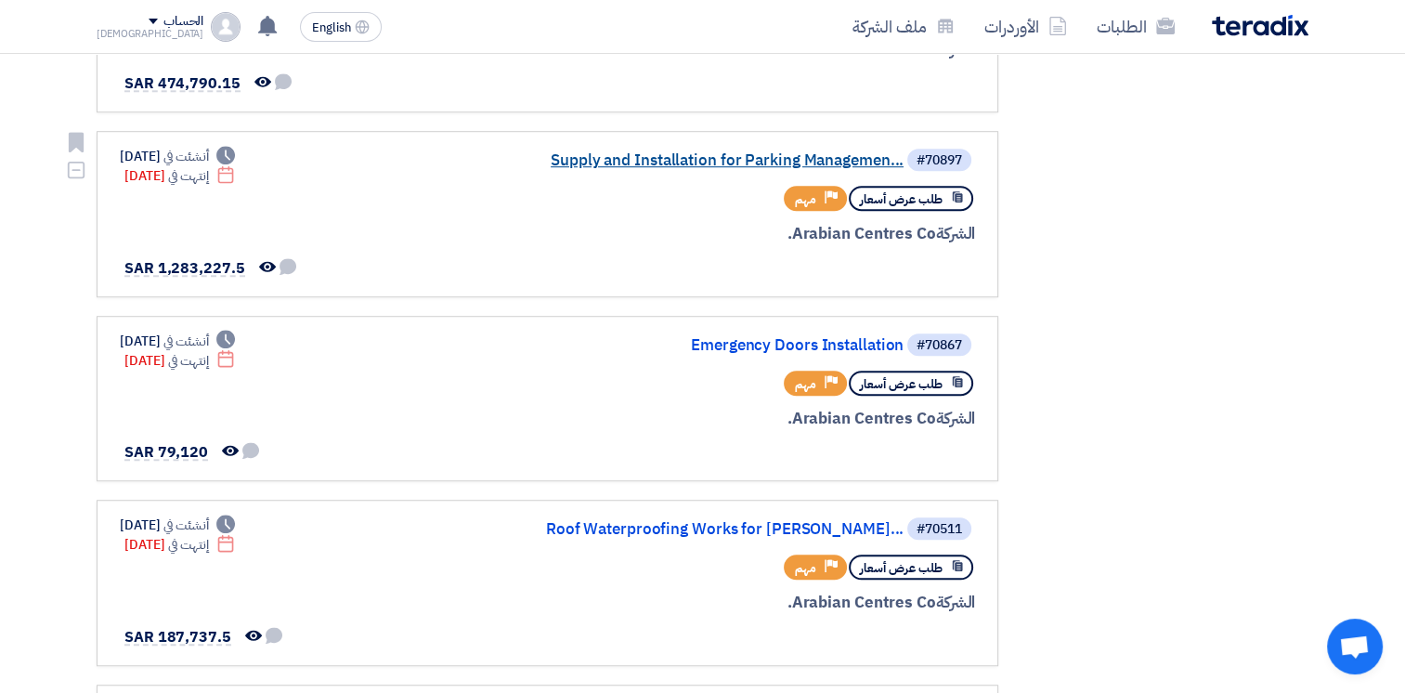
click at [639, 152] on link "Supply and Installation for Parking Managemen..." at bounding box center [717, 160] width 371 height 17
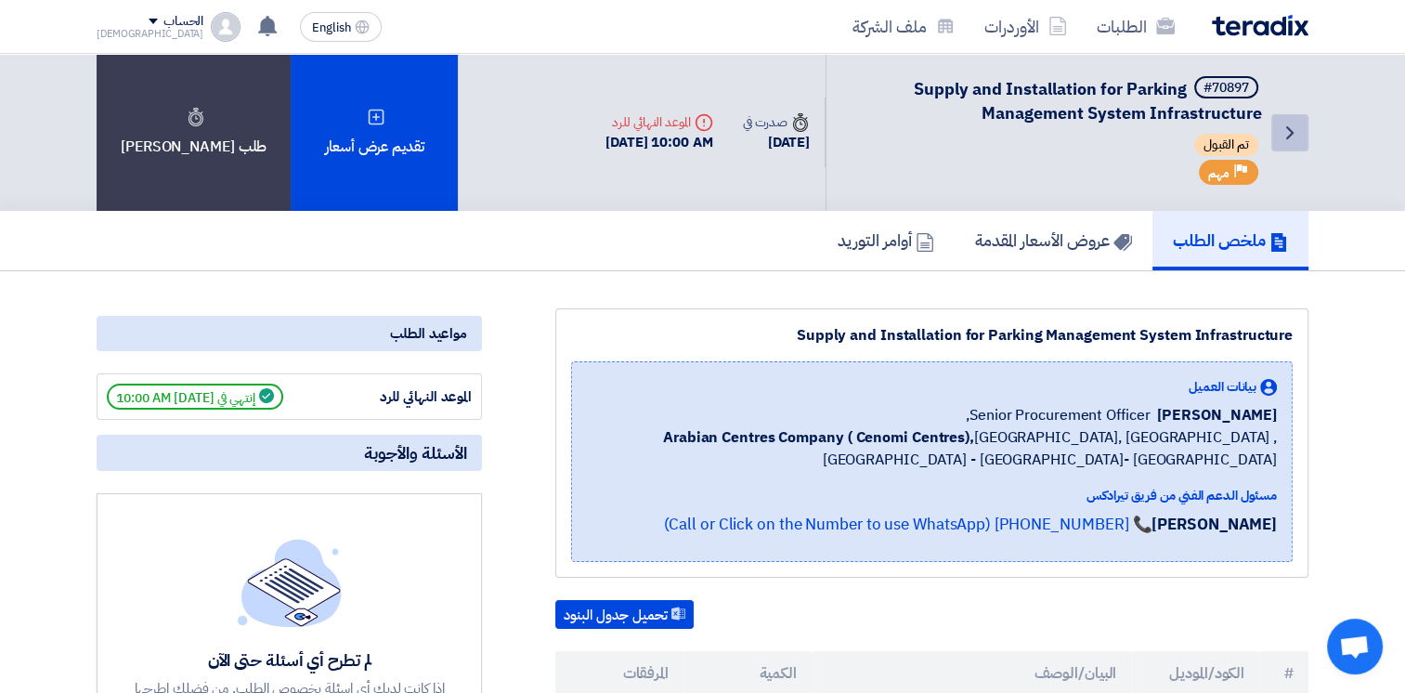
click at [1291, 136] on icon "Back" at bounding box center [1289, 133] width 22 height 22
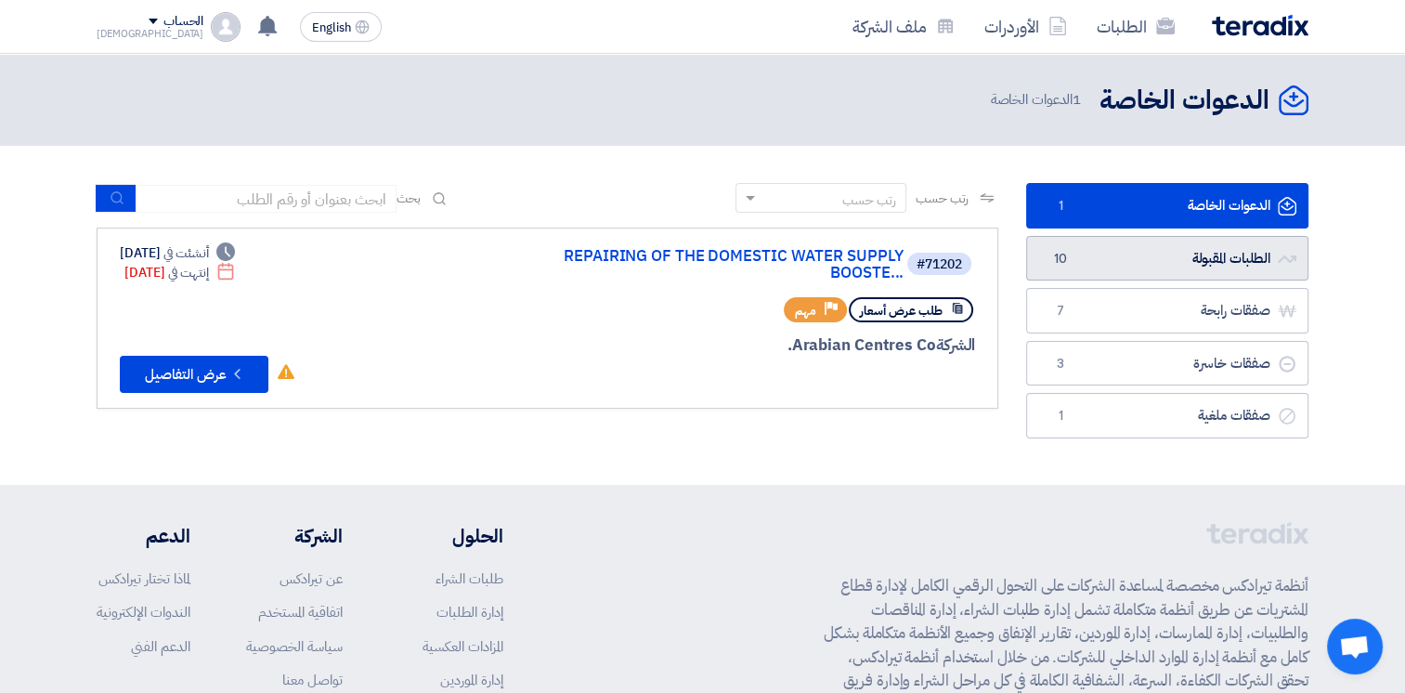
click at [1198, 259] on link "الطلبات المقبولة الطلبات المقبولة 10" at bounding box center [1167, 258] width 282 height 45
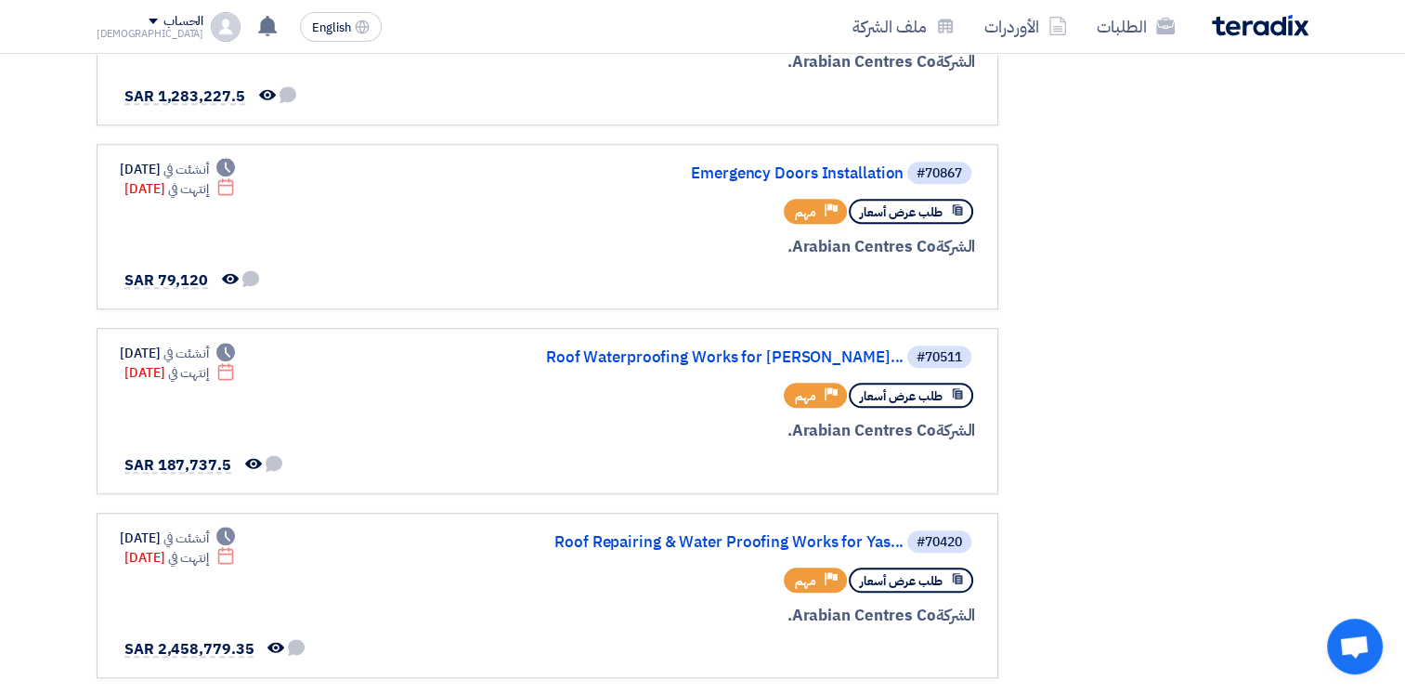
scroll to position [1438, 0]
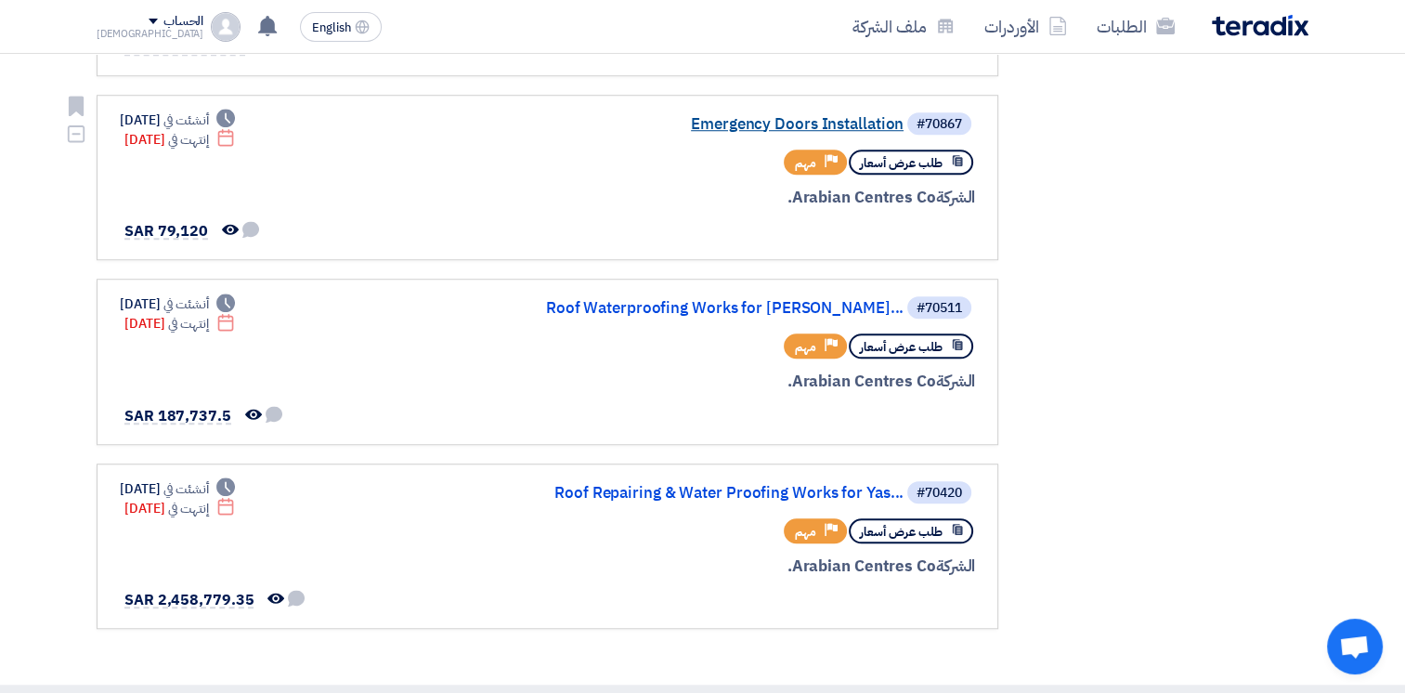
click at [806, 116] on link "Emergency Doors Installation" at bounding box center [717, 124] width 371 height 17
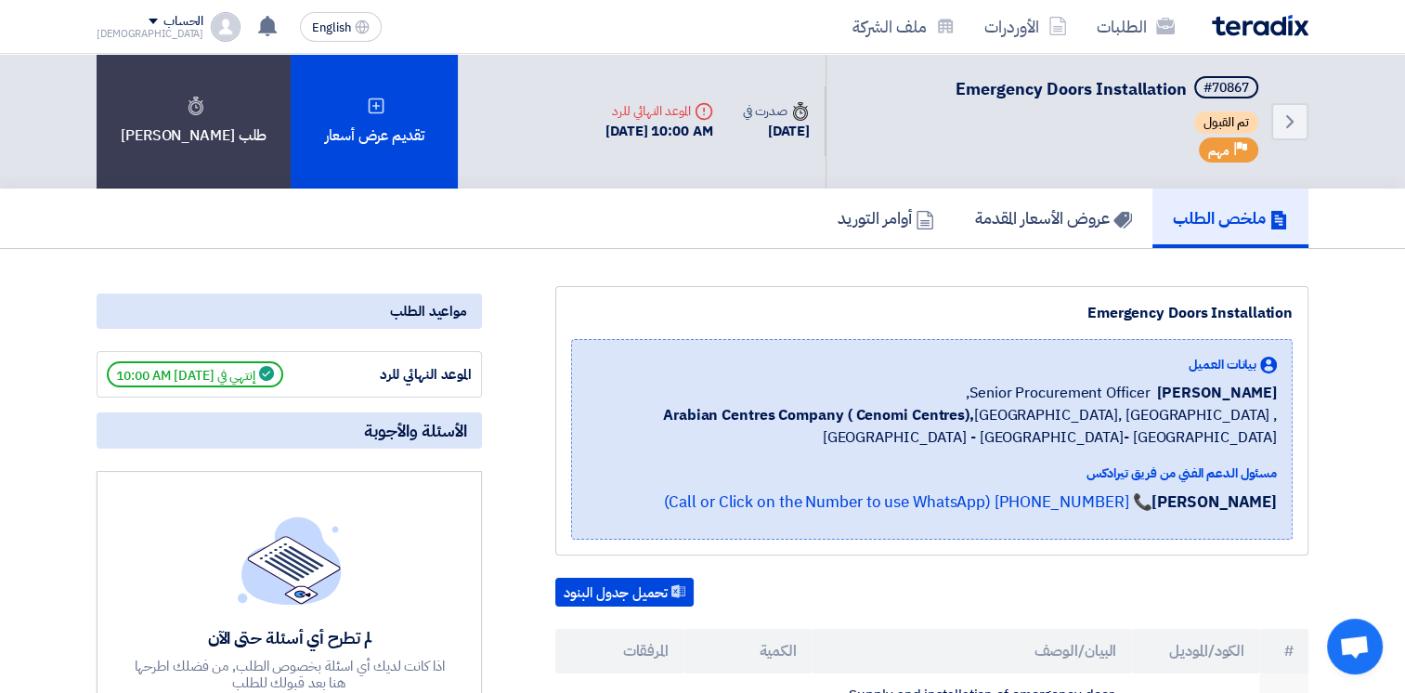
drag, startPoint x: 1404, startPoint y: 191, endPoint x: 1408, endPoint y: 216, distance: 25.5
click at [1288, 117] on use at bounding box center [1289, 121] width 7 height 13
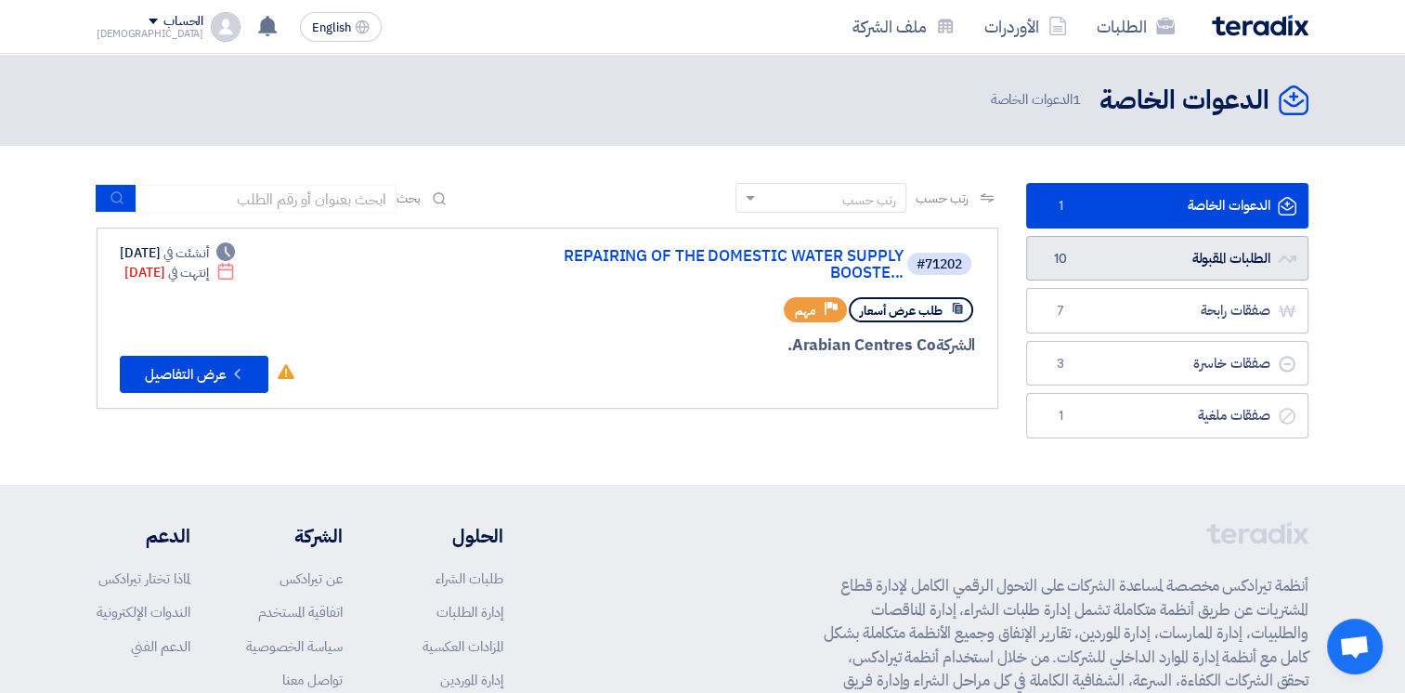
click at [1130, 258] on link "الطلبات المقبولة الطلبات المقبولة 10" at bounding box center [1167, 258] width 282 height 45
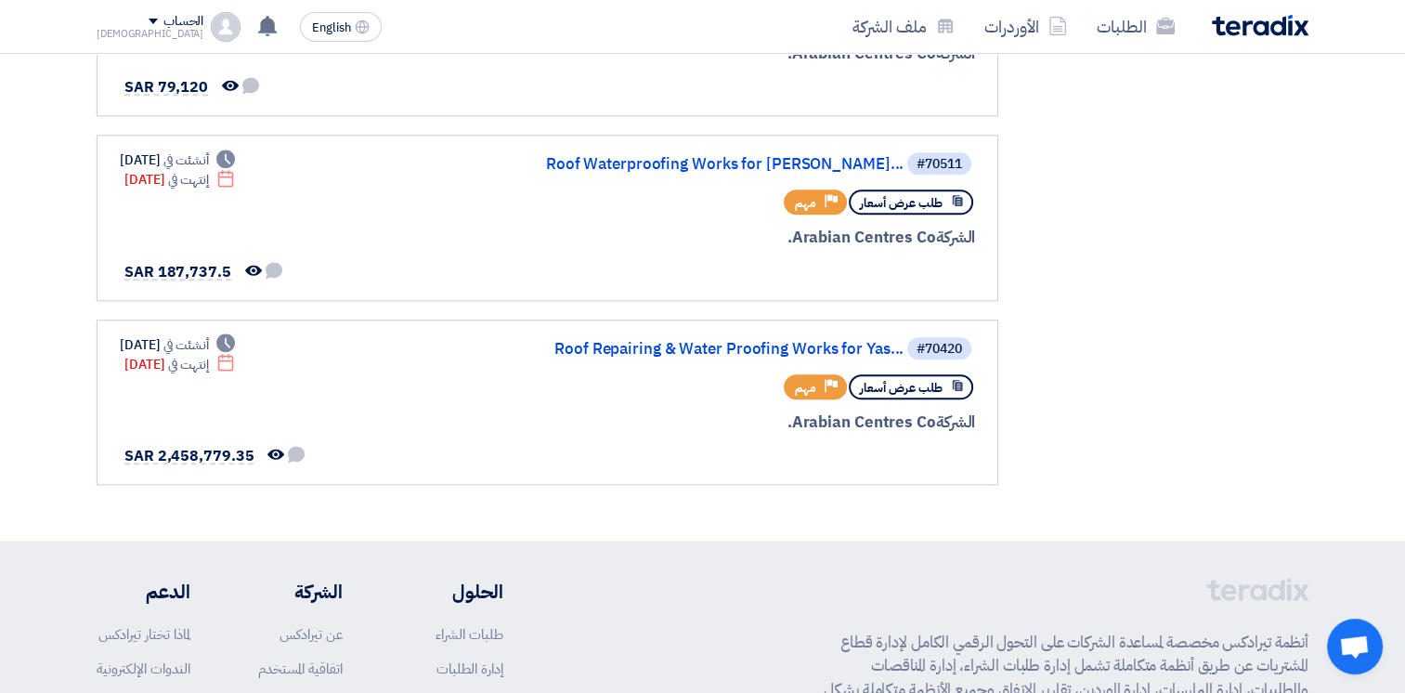
scroll to position [1588, 0]
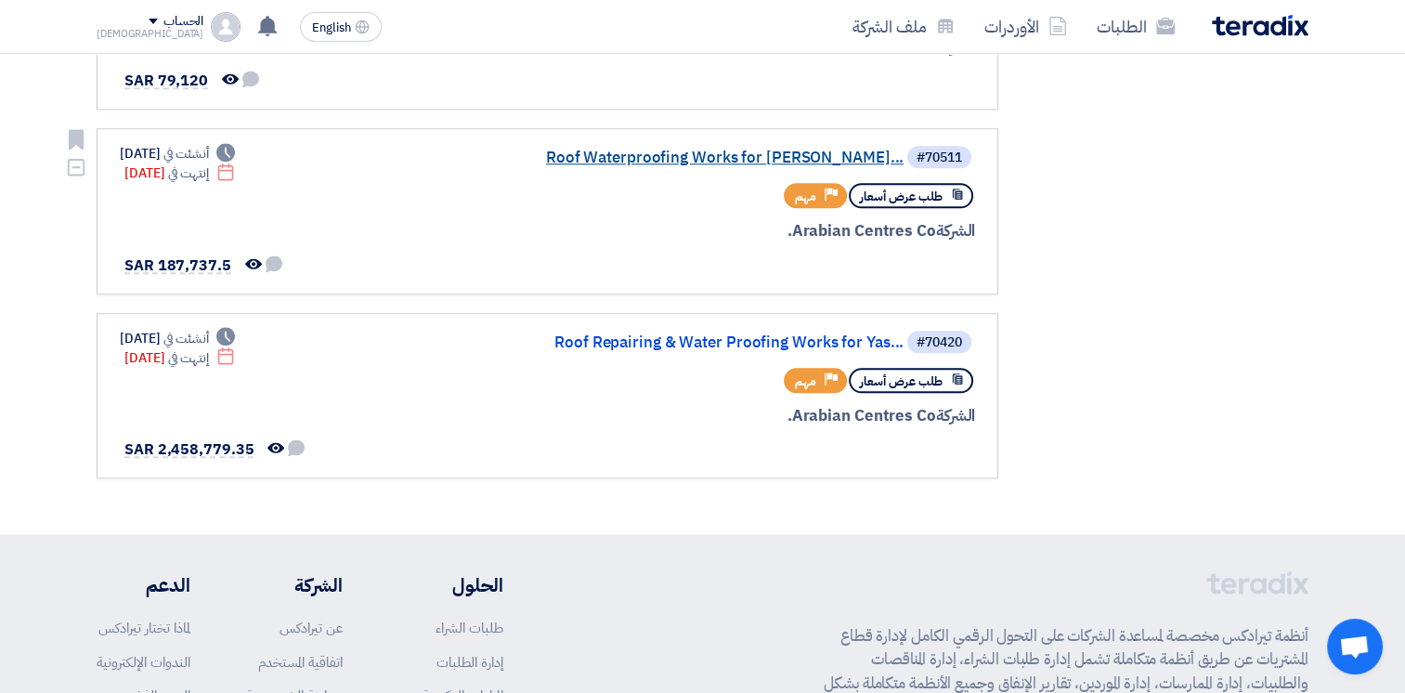
click at [644, 149] on link "Roof Waterproofing Works for [PERSON_NAME]..." at bounding box center [717, 157] width 371 height 17
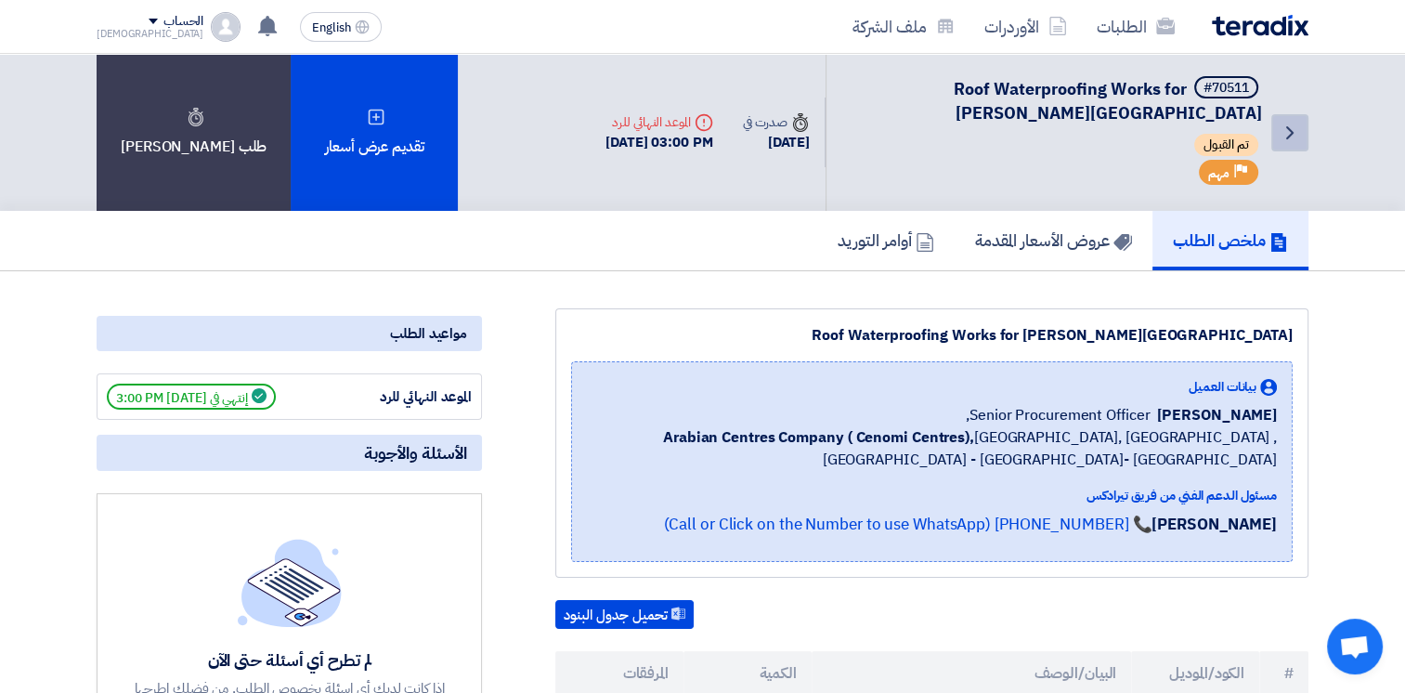
click at [1285, 136] on icon "Back" at bounding box center [1289, 133] width 22 height 22
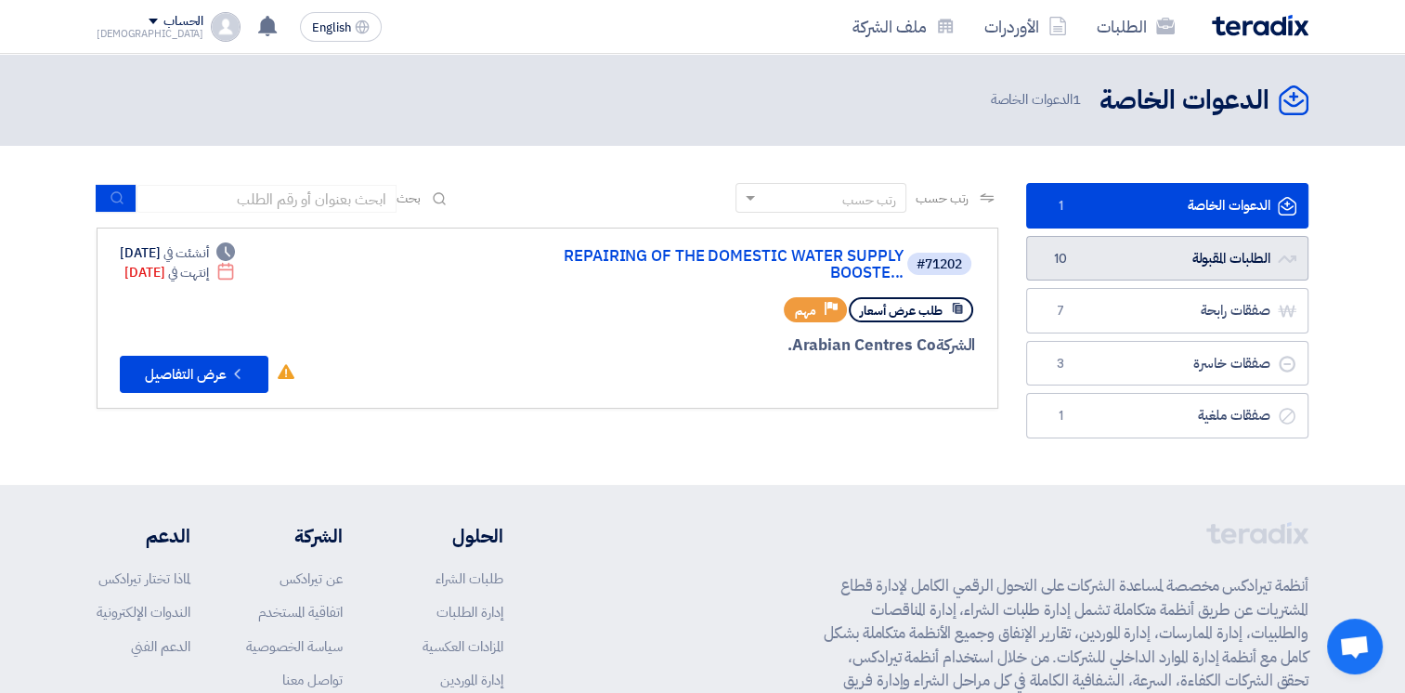
click at [1141, 254] on link "الطلبات المقبولة الطلبات المقبولة 10" at bounding box center [1167, 258] width 282 height 45
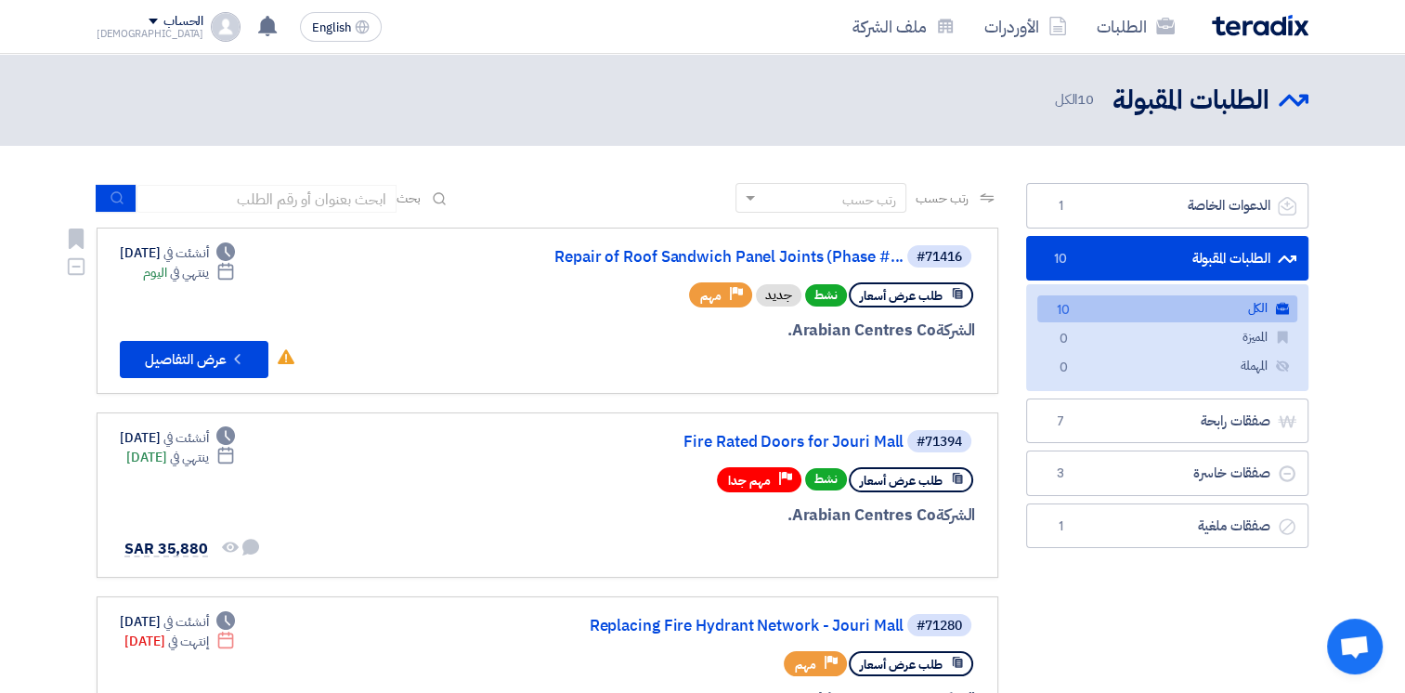
scroll to position [1838, 0]
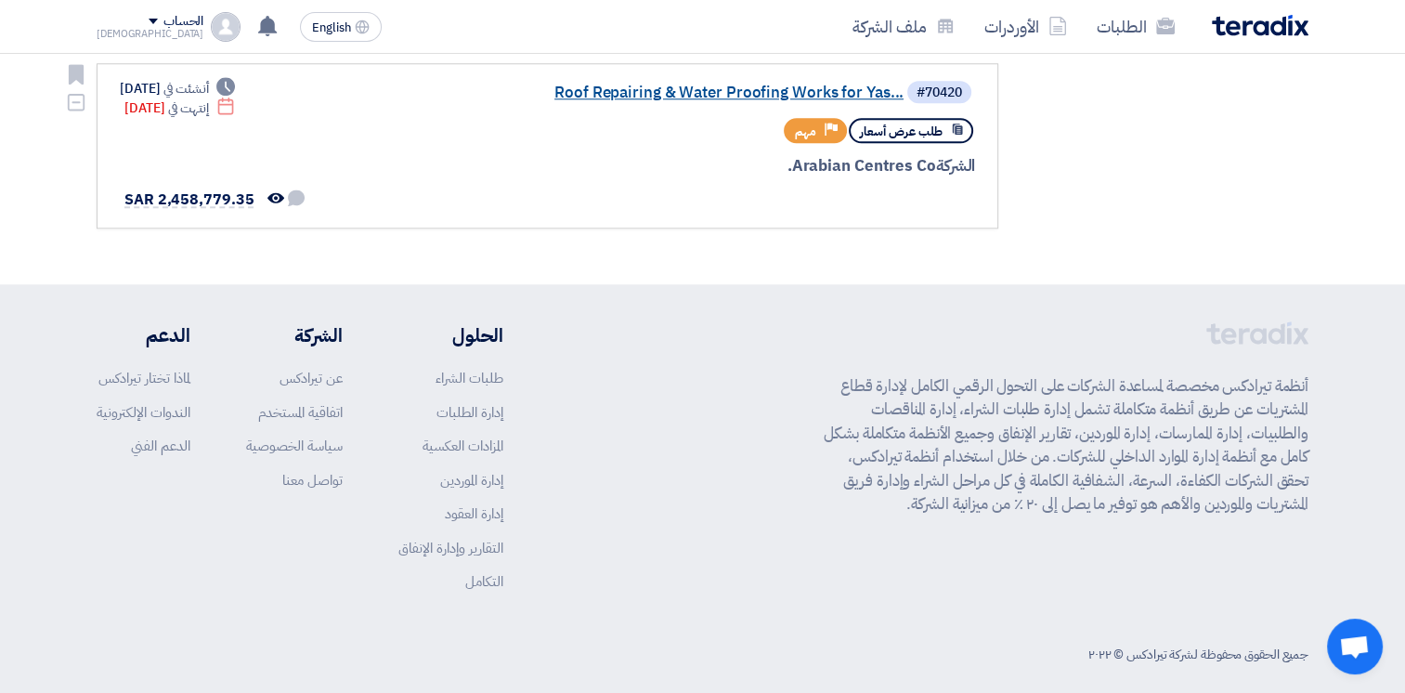
click at [732, 84] on link "Roof Repairing & Water Proofing Works for Yas..." at bounding box center [717, 92] width 371 height 17
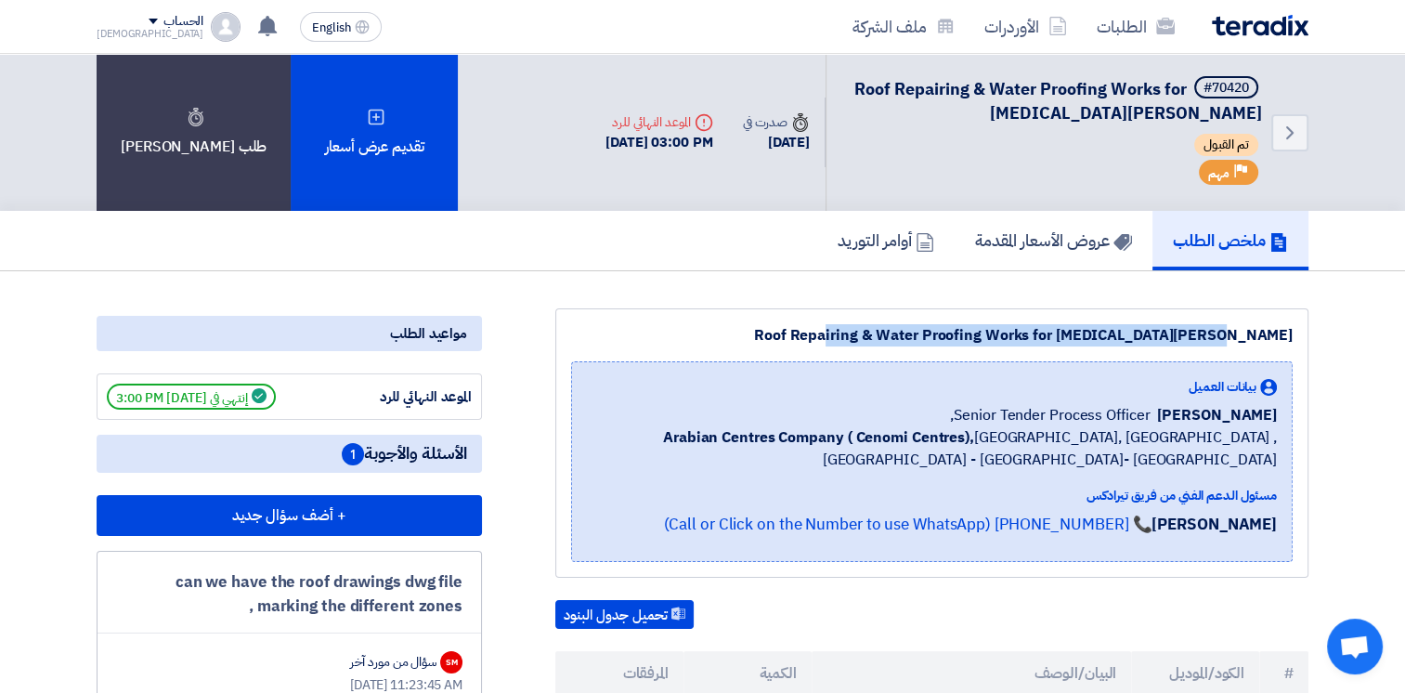
drag, startPoint x: 912, startPoint y: 330, endPoint x: 1304, endPoint y: 333, distance: 392.7
click at [1304, 333] on div "Roof Repairing & Water Proofing Works for [MEDICAL_DATA][PERSON_NAME] بيانات ال…" at bounding box center [931, 442] width 753 height 269
click at [1279, 139] on icon "Back" at bounding box center [1289, 133] width 22 height 22
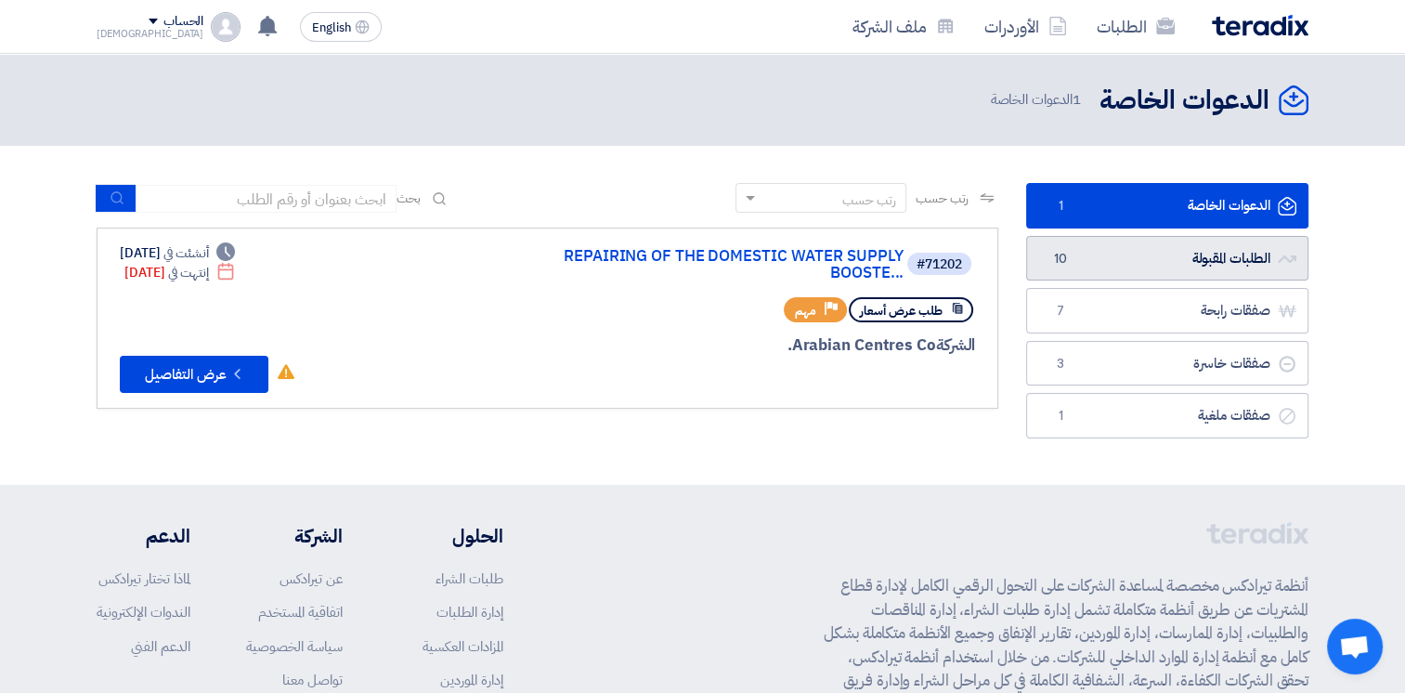
click at [1196, 259] on link "الطلبات المقبولة الطلبات المقبولة 10" at bounding box center [1167, 258] width 282 height 45
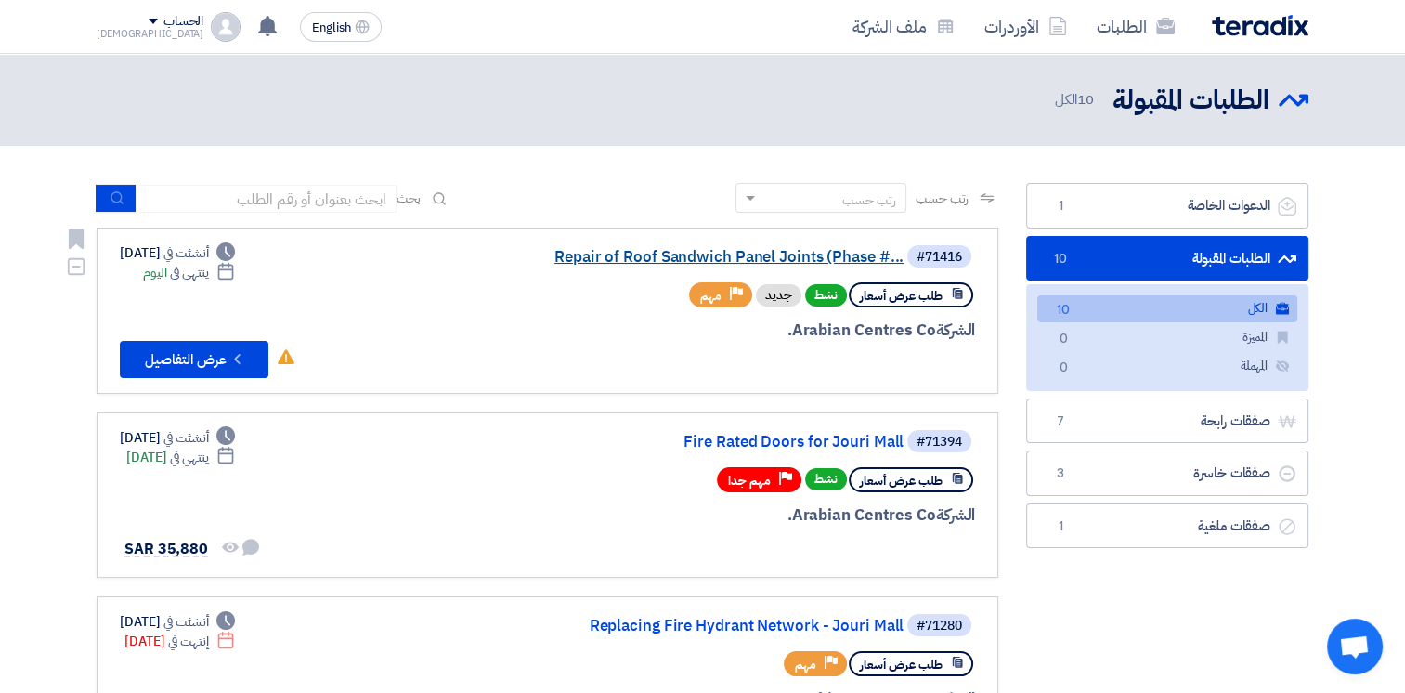
click at [776, 251] on link "Repair of Roof Sandwich Panel Joints (Phase #..." at bounding box center [717, 257] width 371 height 17
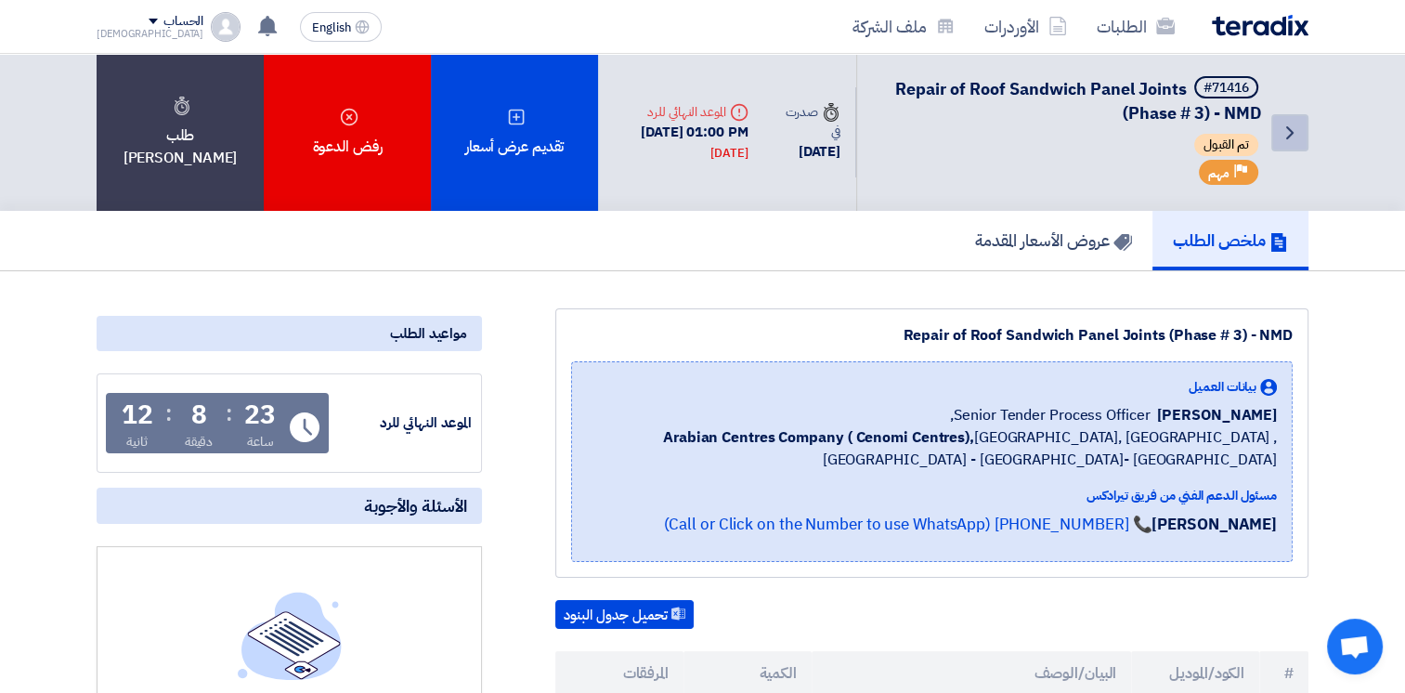
click at [1303, 132] on link "Back" at bounding box center [1289, 132] width 37 height 37
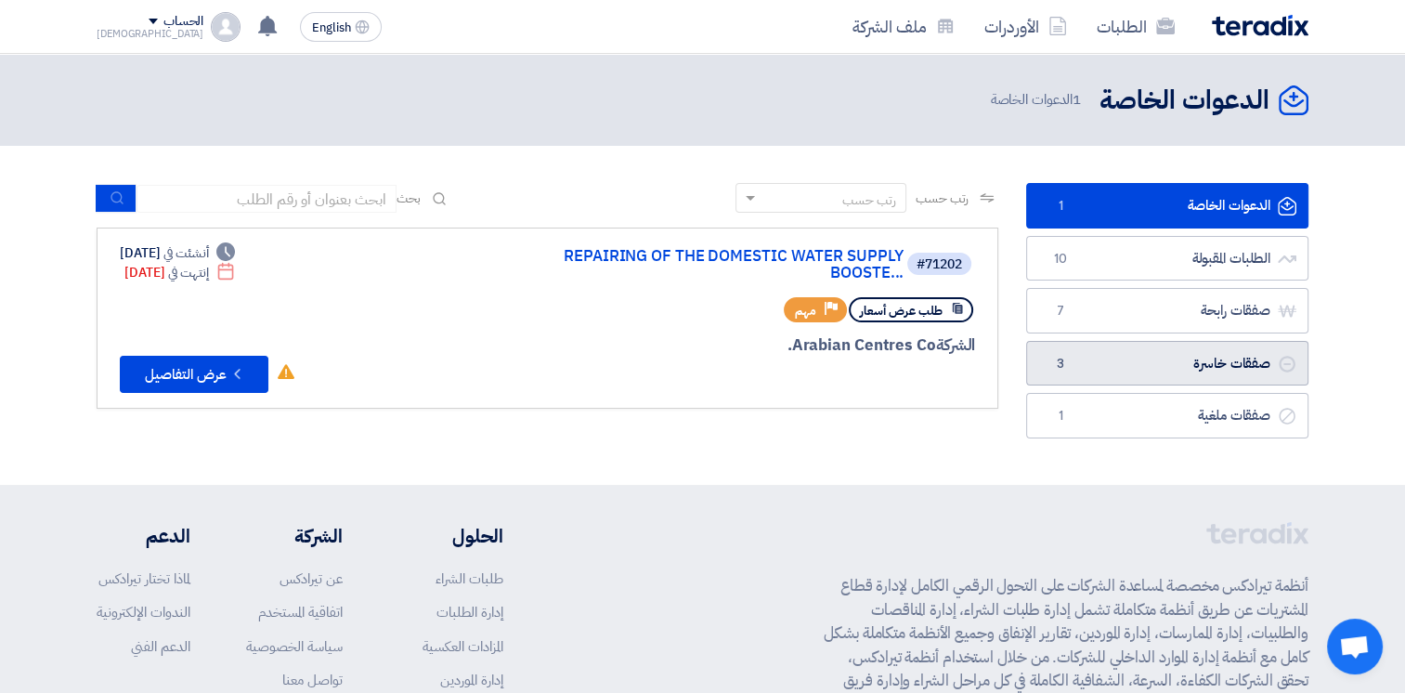
click at [1162, 350] on link "صفقات خاسرة صفقات خاسرة 3" at bounding box center [1167, 363] width 282 height 45
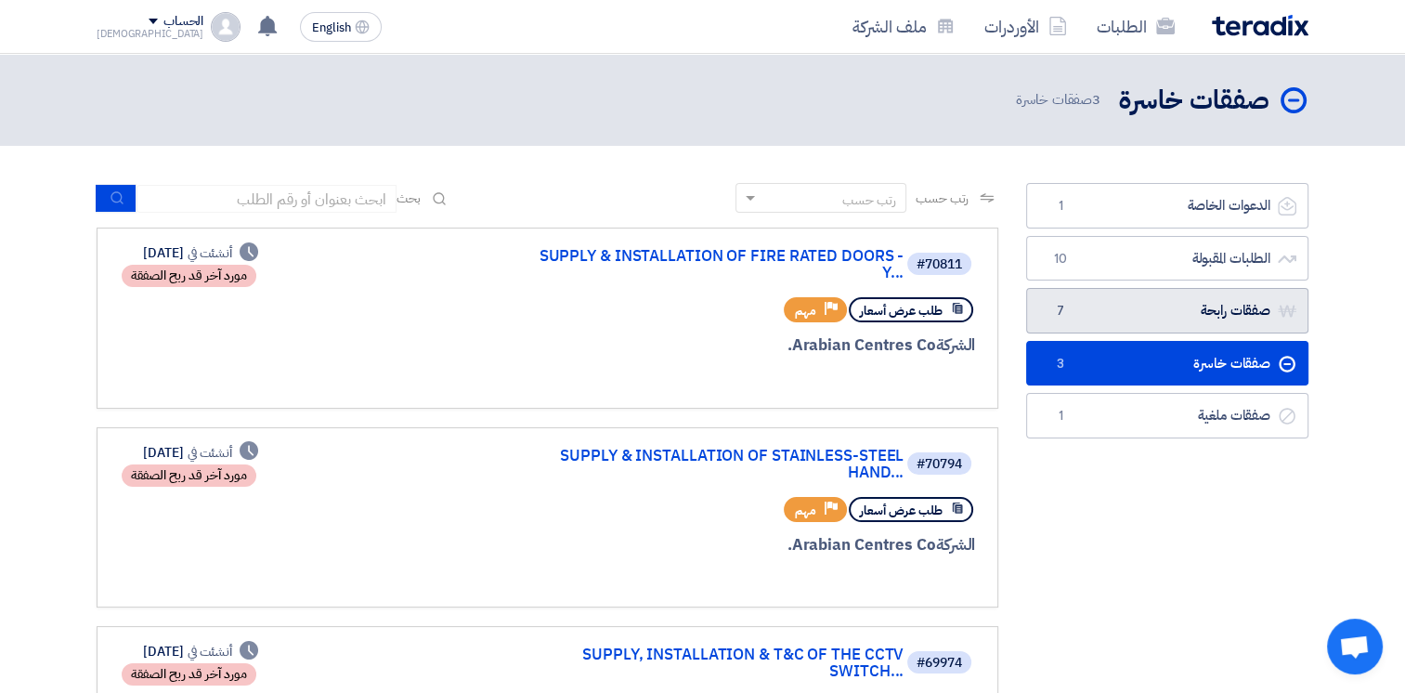
click at [1144, 301] on link "صفقات رابحة صفقات رابحة 7" at bounding box center [1167, 310] width 282 height 45
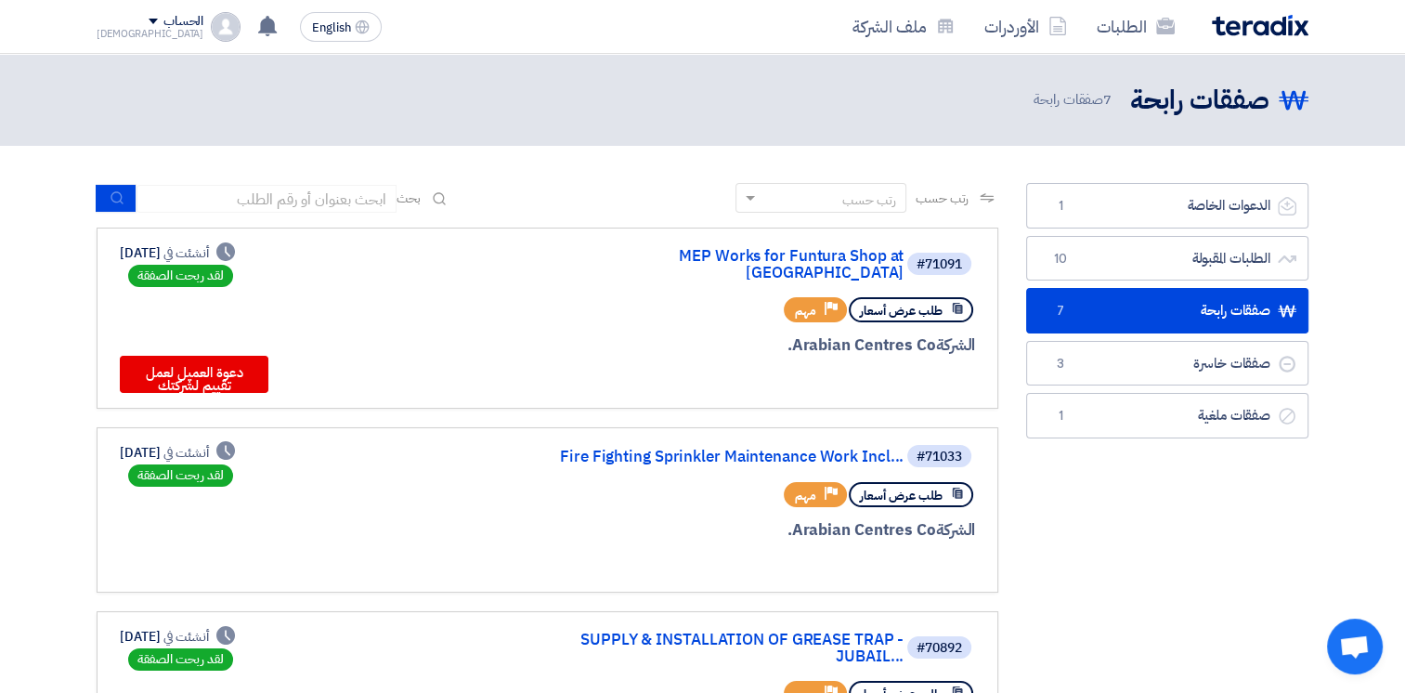
click at [353, 366] on div "#71091 MEP Works for Funtura Shop at [GEOGRAPHIC_DATA] طلب عرض أسعار Priority م…" at bounding box center [547, 317] width 855 height 149
click at [196, 367] on button "دعوة العميل لعمل تقييم لشركتك" at bounding box center [194, 374] width 149 height 37
click at [449, 273] on div "#71091 MEP Works for Funtura Shop at [GEOGRAPHIC_DATA] طلب عرض أسعار Priority م…" at bounding box center [547, 317] width 855 height 149
click at [739, 254] on link "MEP Works for Funtura Shop at [GEOGRAPHIC_DATA]" at bounding box center [717, 264] width 371 height 33
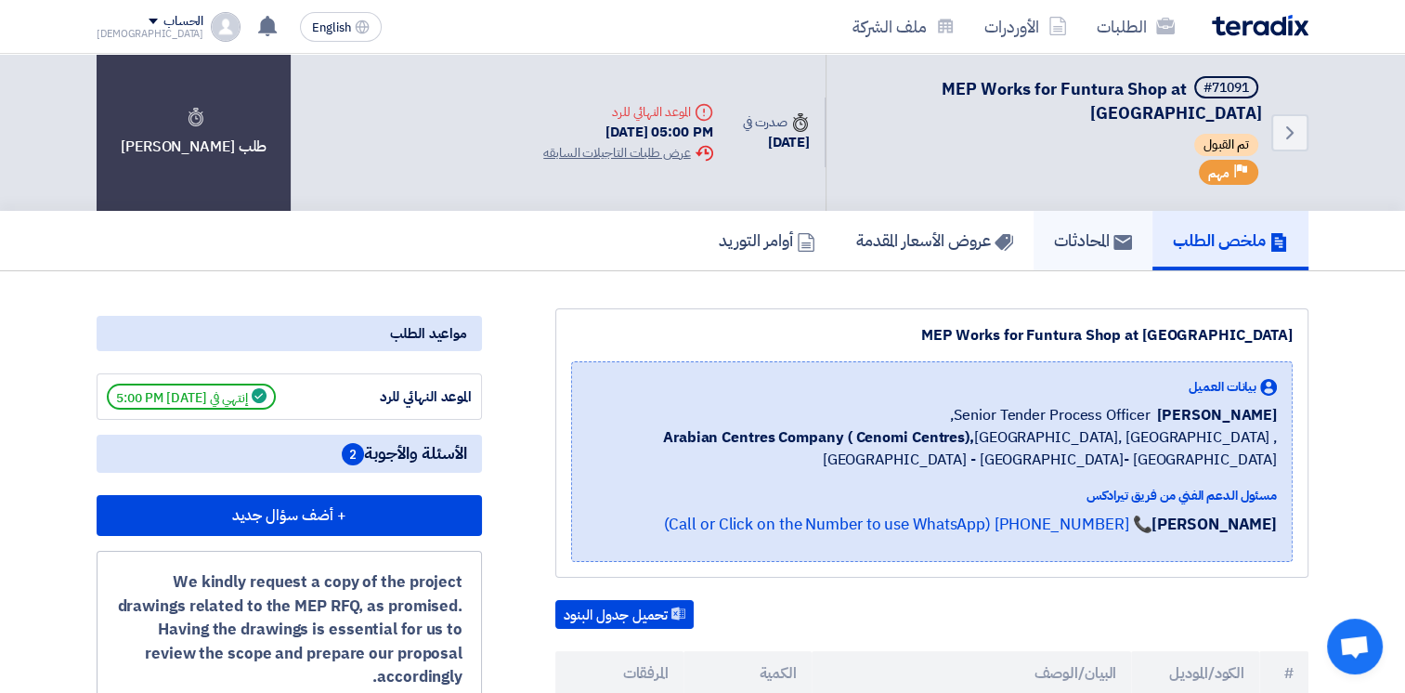
click at [1105, 236] on h5 "المحادثات" at bounding box center [1093, 239] width 78 height 21
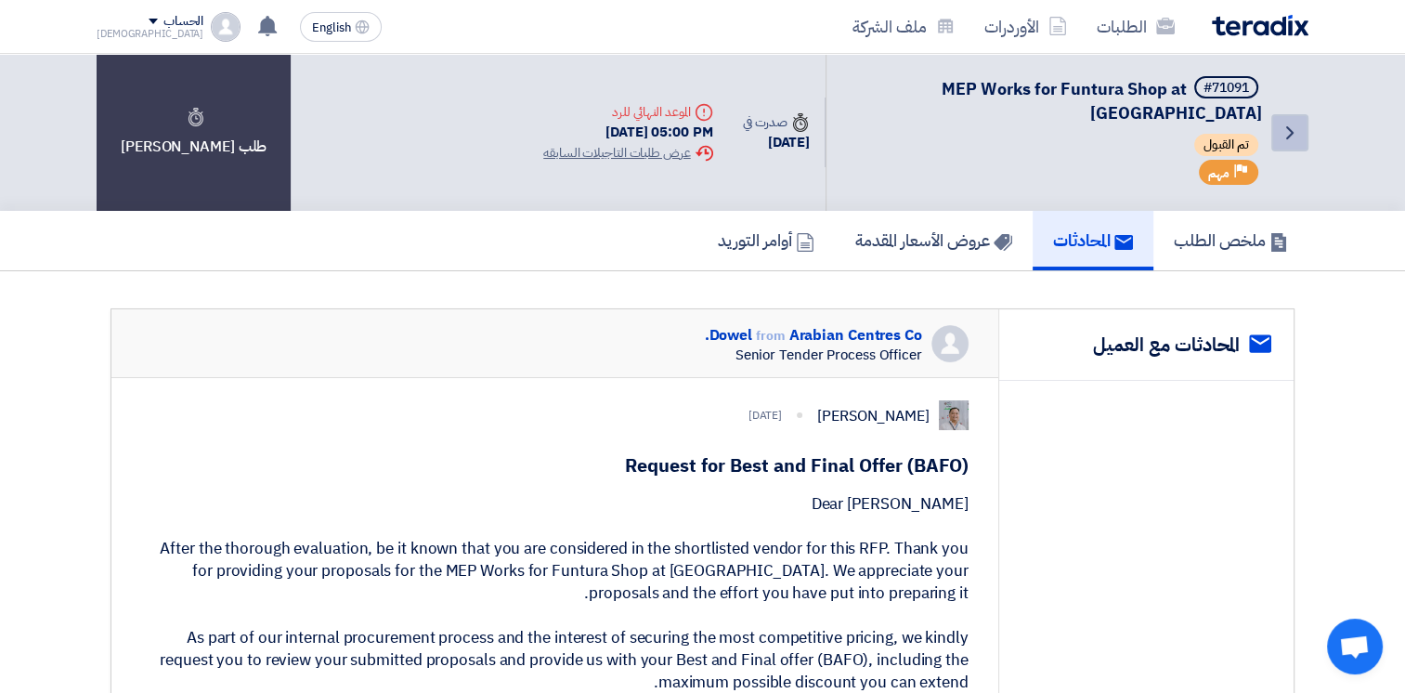
click at [1288, 124] on icon "Back" at bounding box center [1289, 133] width 22 height 22
